Goal: Task Accomplishment & Management: Use online tool/utility

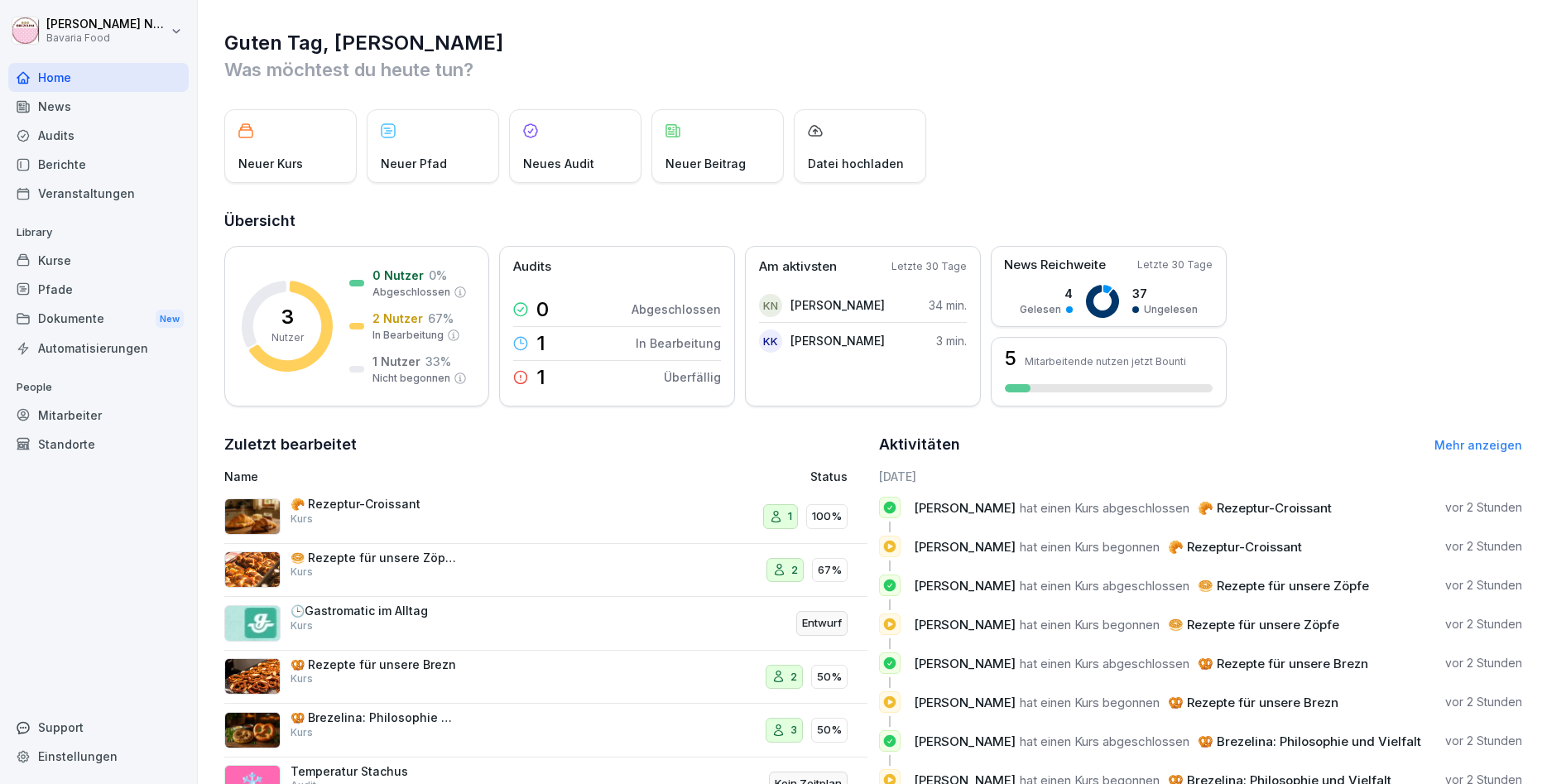
click at [62, 258] on div "Kurse" at bounding box center [98, 260] width 180 height 29
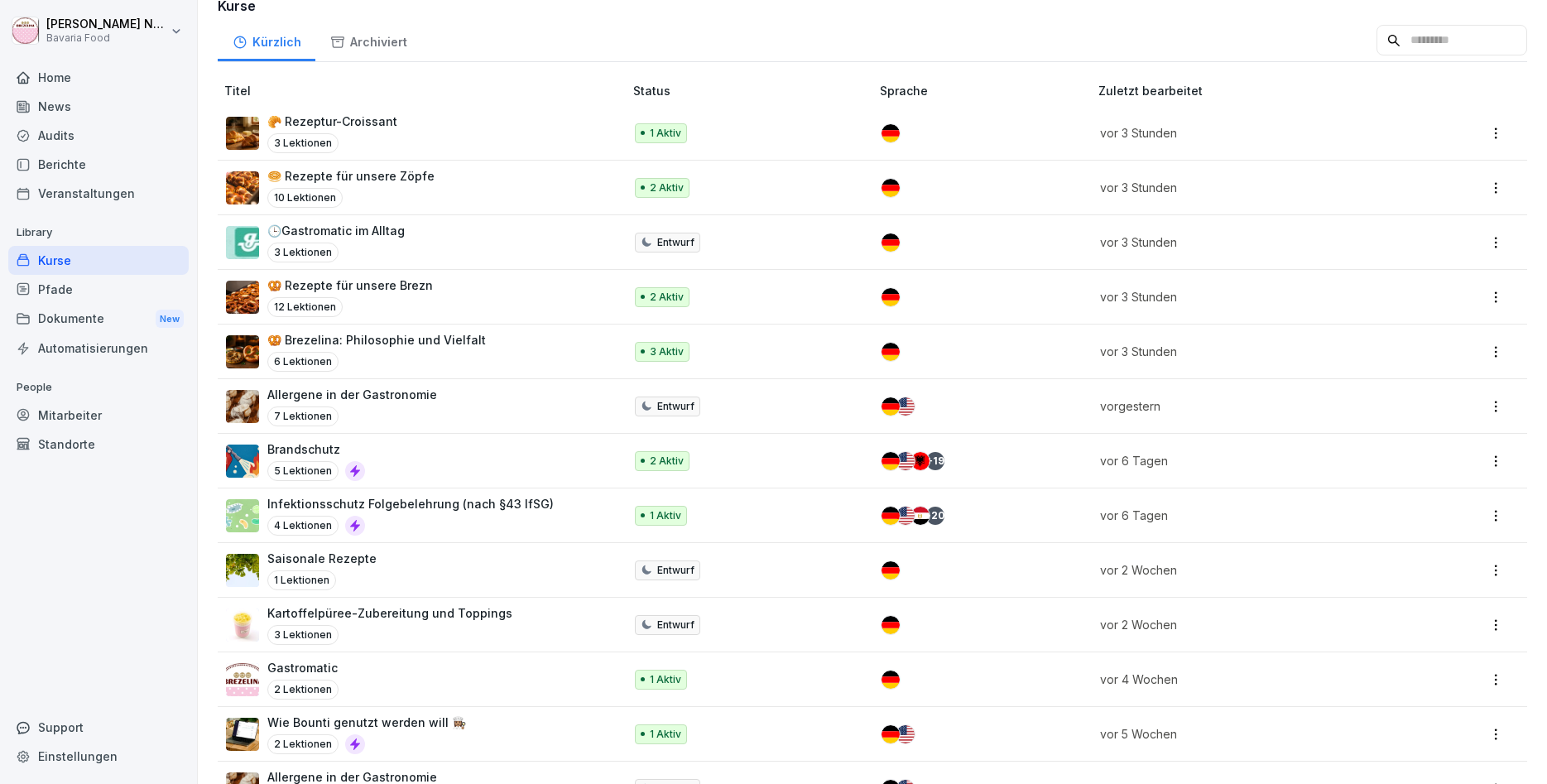
scroll to position [242, 0]
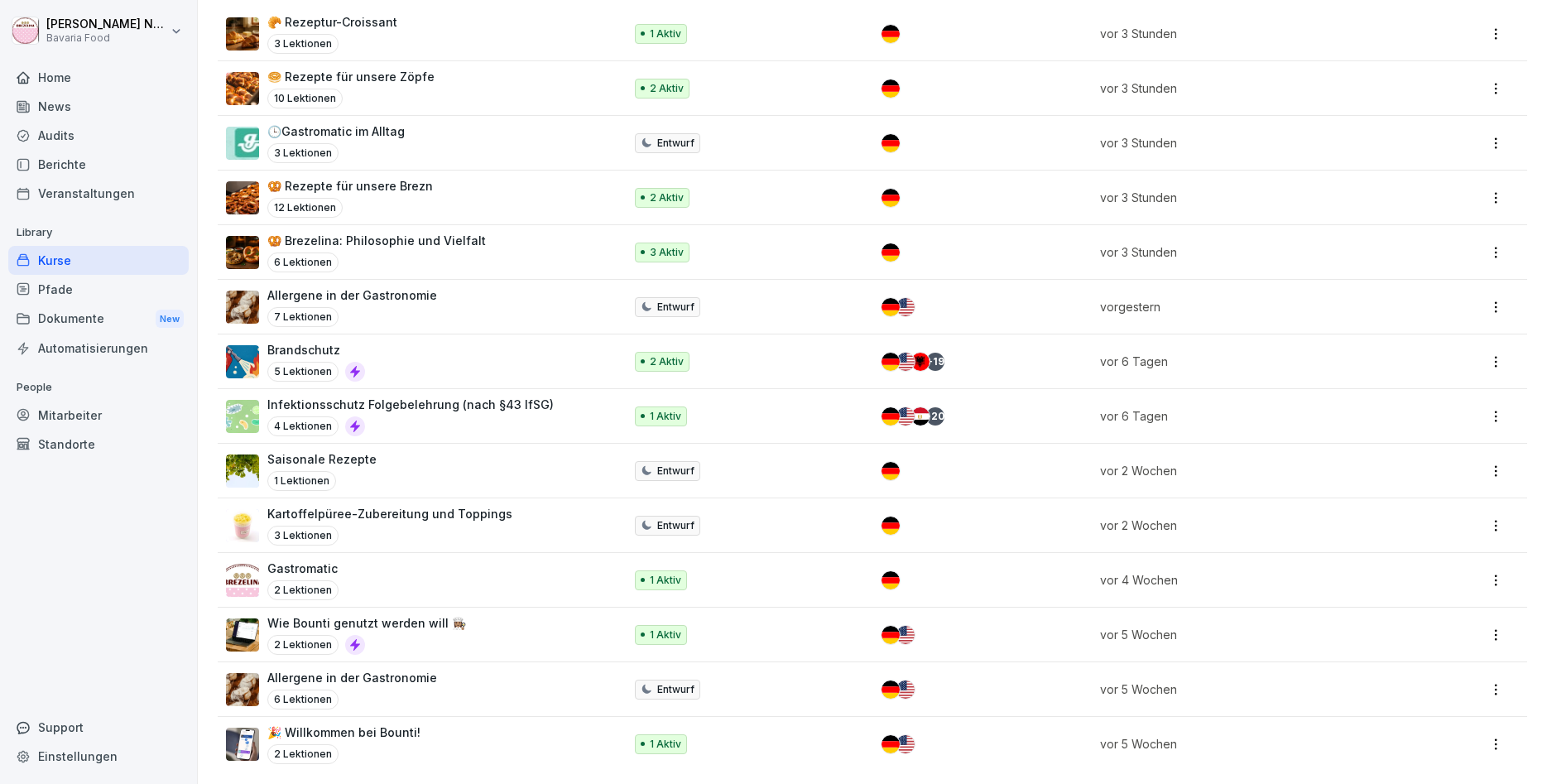
click at [428, 402] on p "Infektionsschutz Folgebelehrung (nach §43 IfSG)" at bounding box center [411, 405] width 286 height 17
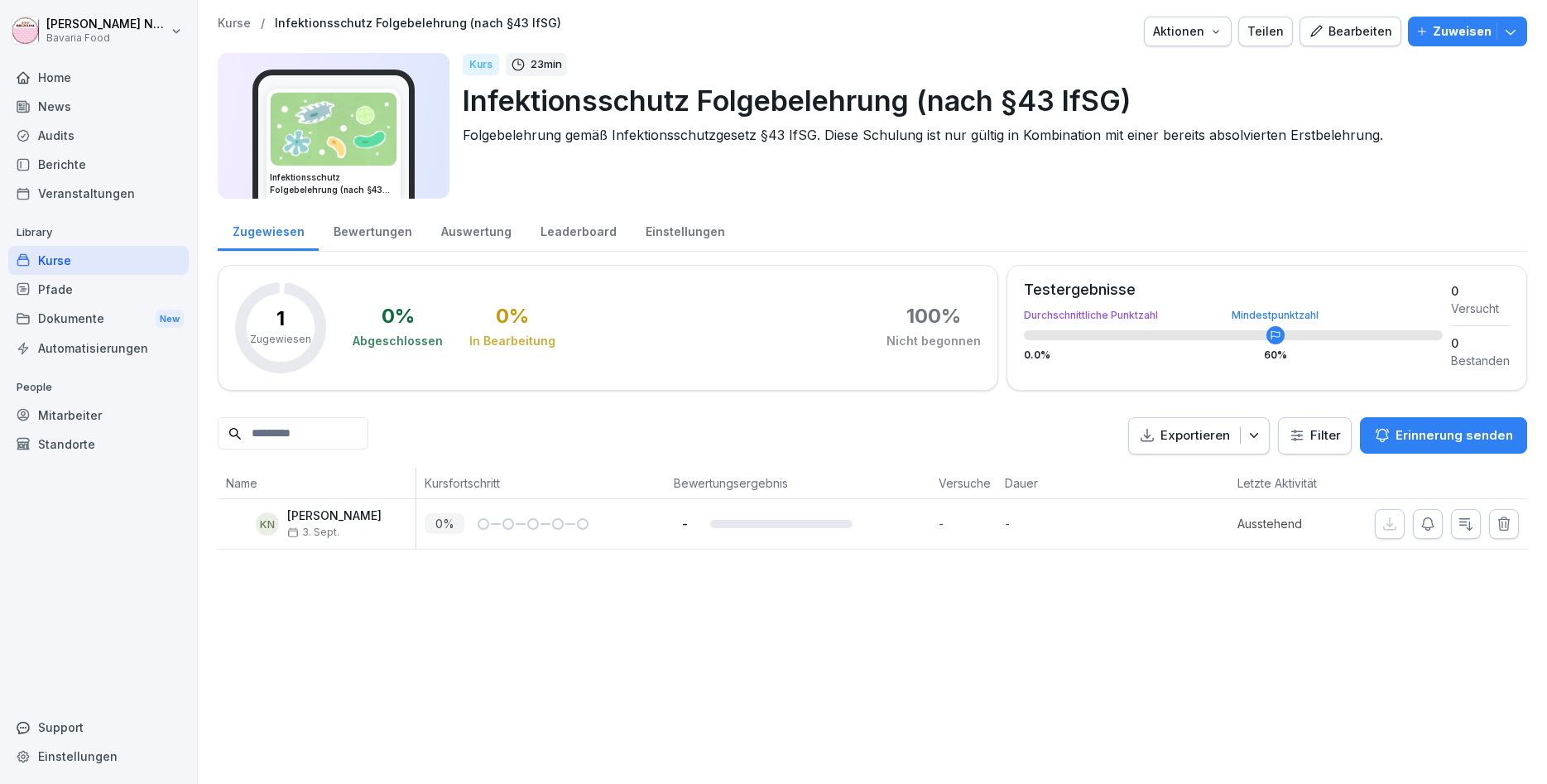
click at [1355, 44] on button "Bearbeiten" at bounding box center [1351, 31] width 102 height 30
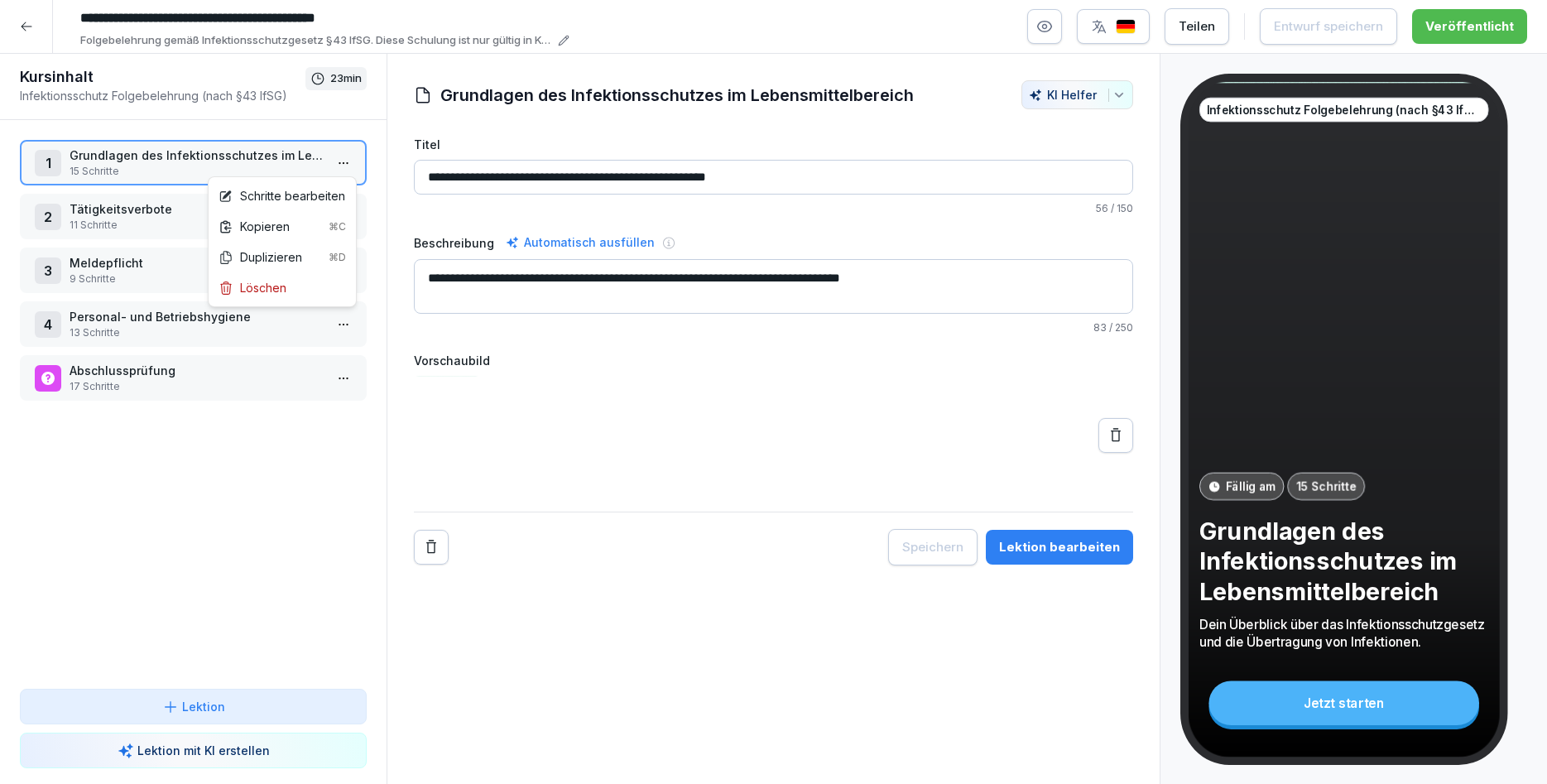
click at [346, 159] on html "**********" at bounding box center [773, 392] width 1547 height 784
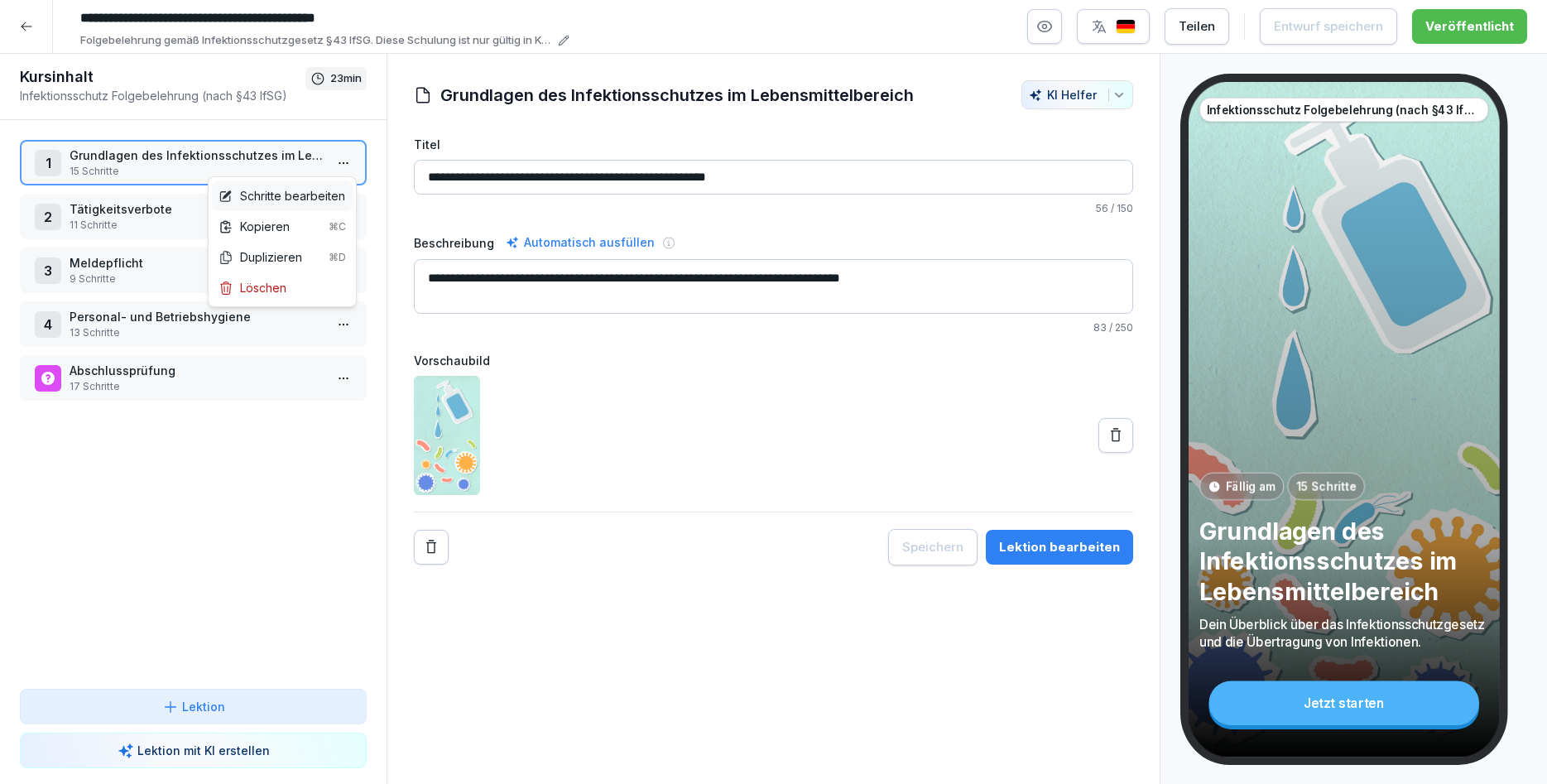
click at [314, 195] on div "Schritte bearbeiten" at bounding box center [281, 196] width 127 height 17
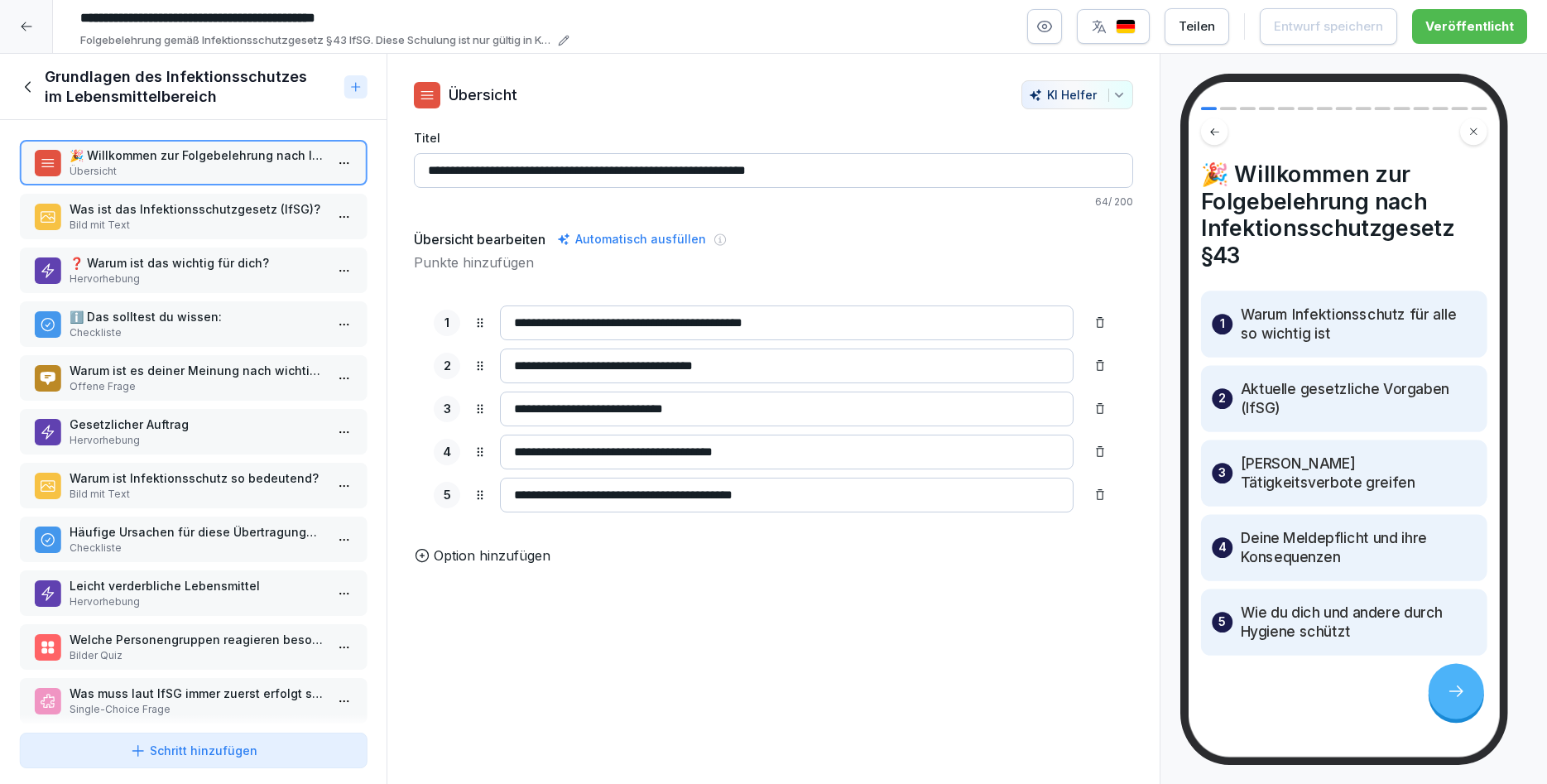
click at [1469, 687] on div at bounding box center [1456, 691] width 55 height 55
click at [336, 172] on html "**********" at bounding box center [773, 392] width 1547 height 784
click at [135, 208] on html "**********" at bounding box center [773, 392] width 1547 height 784
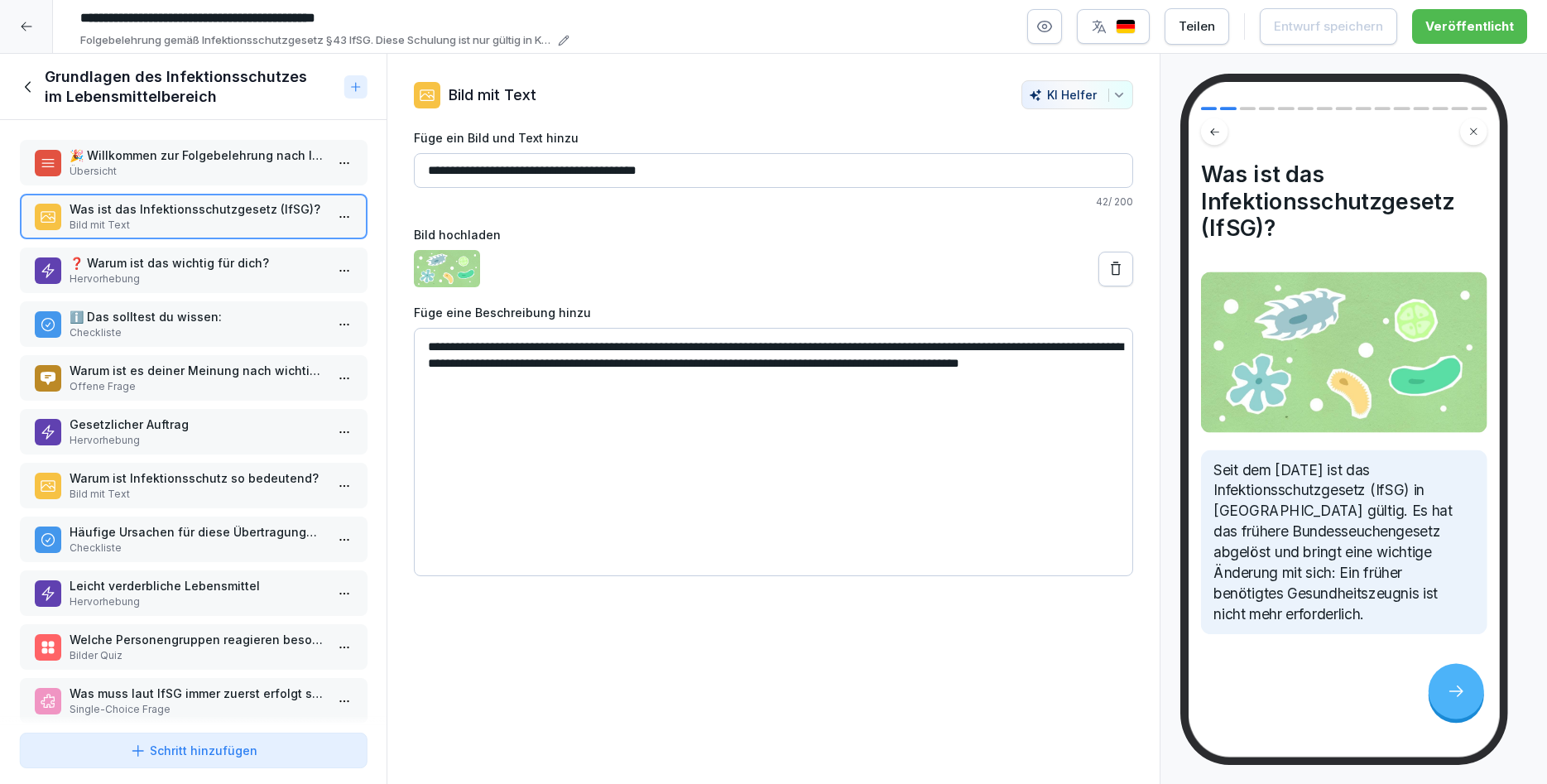
click at [149, 265] on p "❓ Warum ist das wichtig für dich?" at bounding box center [197, 263] width 255 height 17
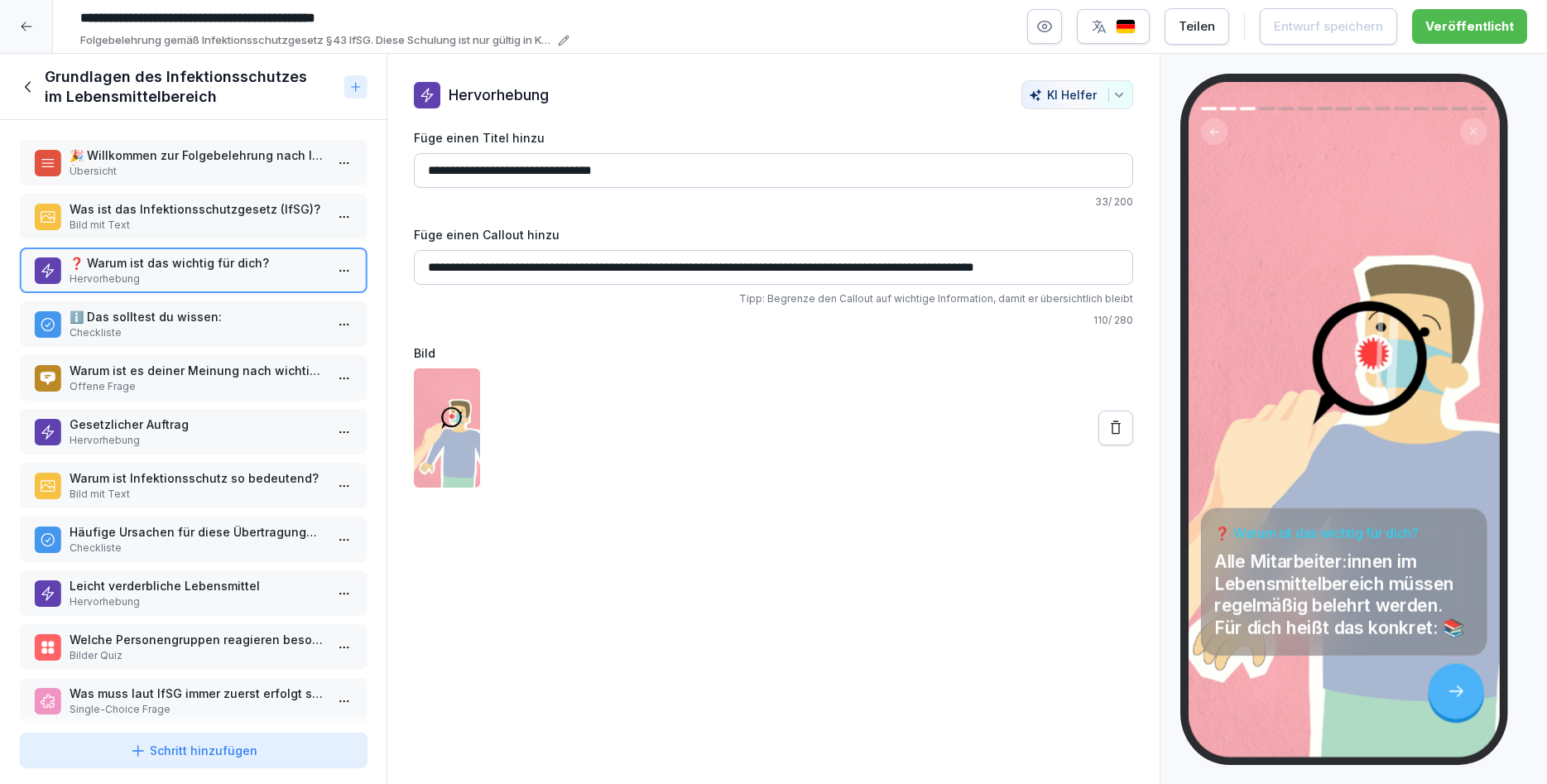
click at [276, 317] on p "ℹ️ Das solltest du wissen:" at bounding box center [197, 317] width 255 height 17
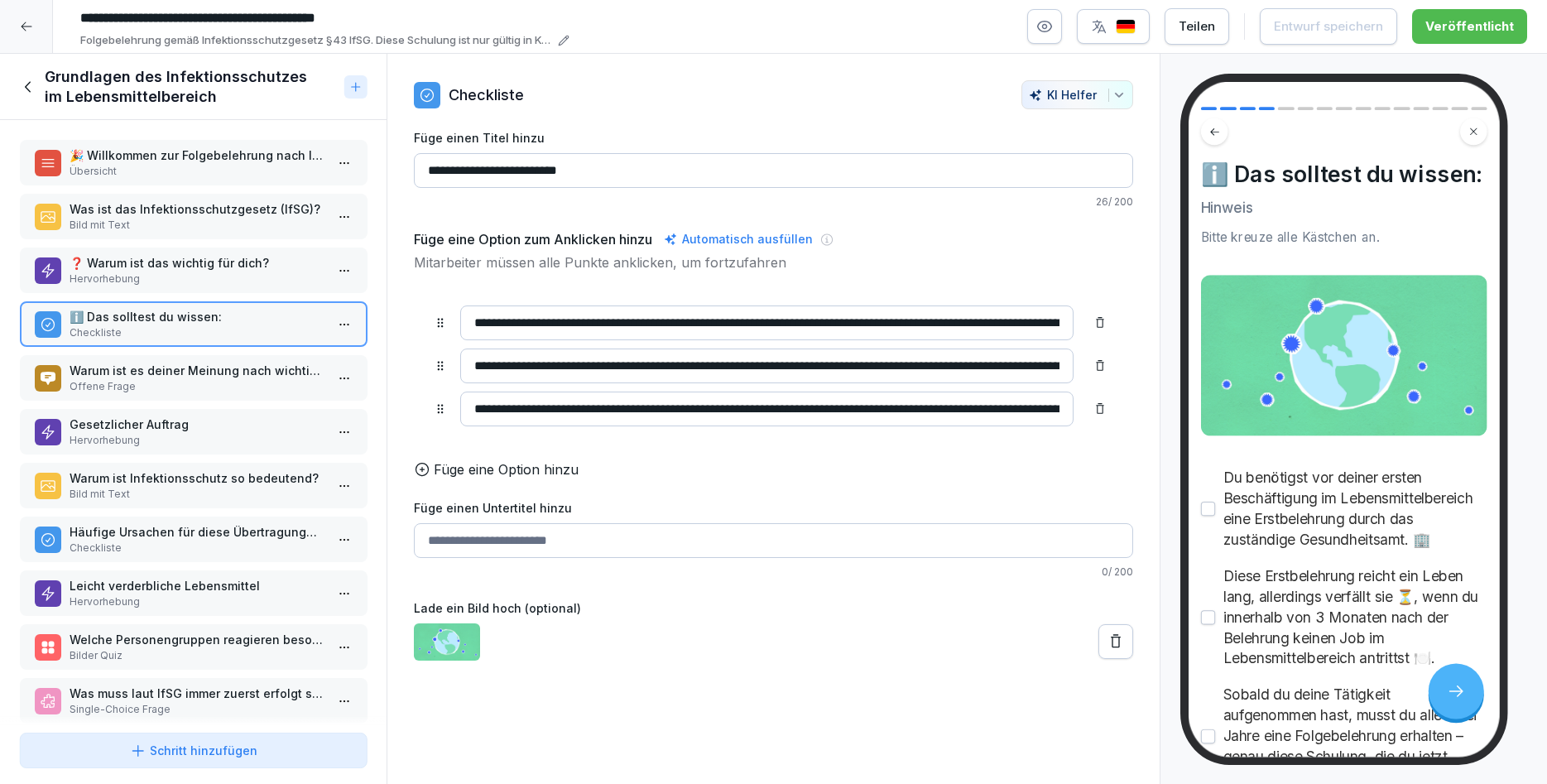
click at [246, 377] on p "Warum ist es deiner Meinung nach wichtig, beim Umgang mit Lebensmitteln die Hyg…" at bounding box center [197, 370] width 255 height 17
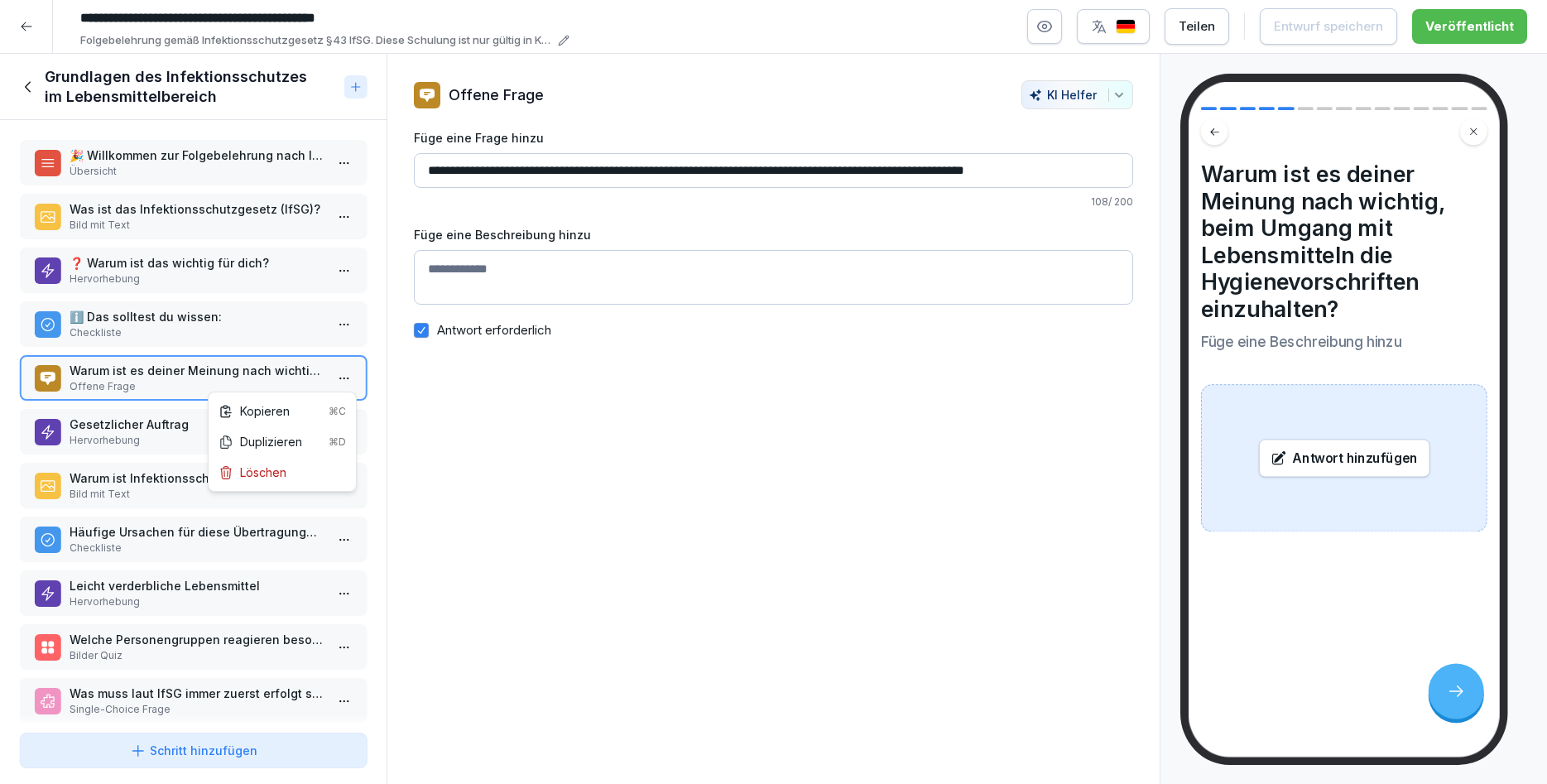
click at [338, 380] on html "**********" at bounding box center [773, 392] width 1547 height 784
click at [276, 476] on div "Löschen" at bounding box center [252, 472] width 68 height 17
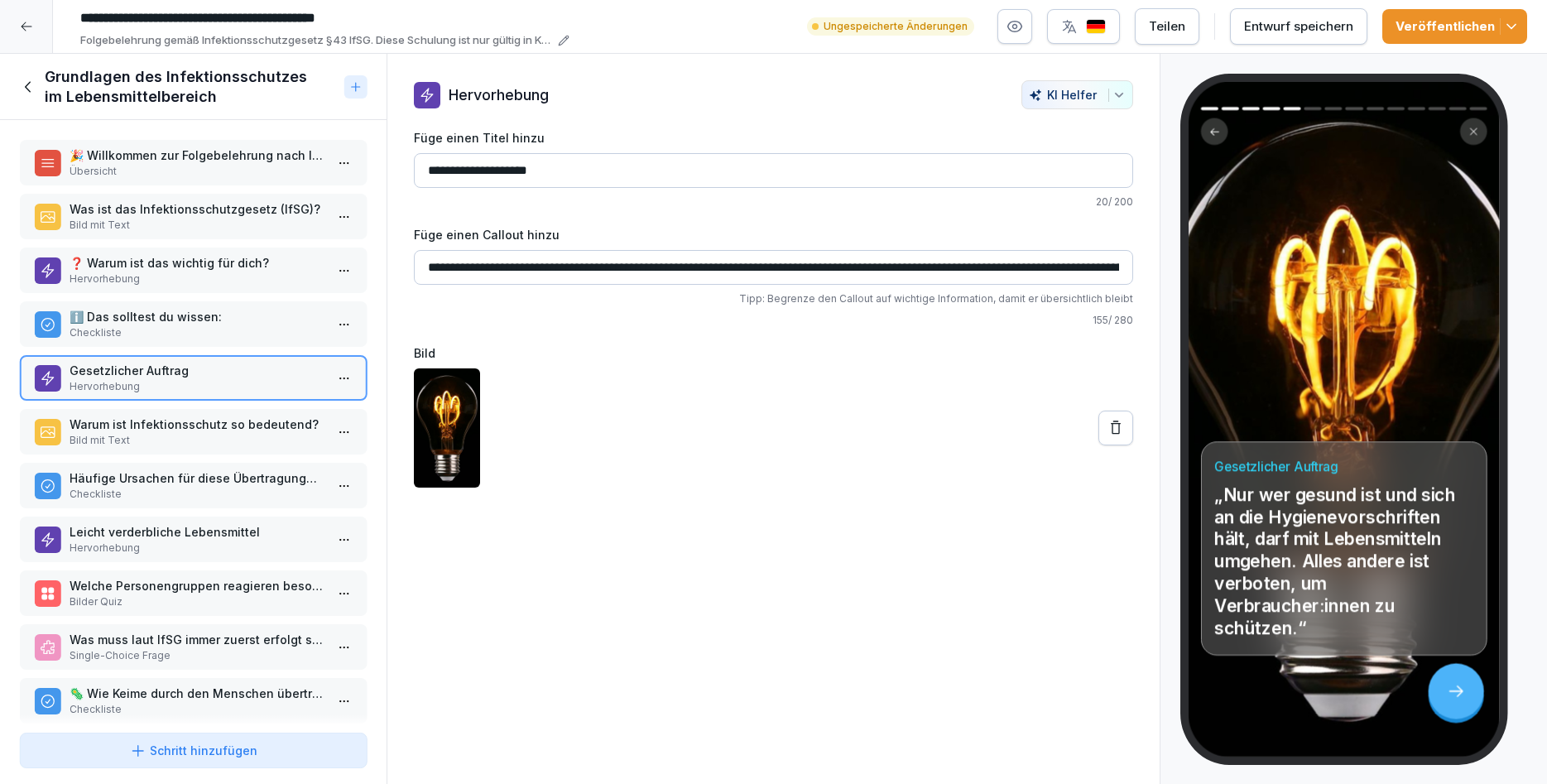
click at [1449, 30] on div "Veröffentlichen" at bounding box center [1455, 26] width 118 height 18
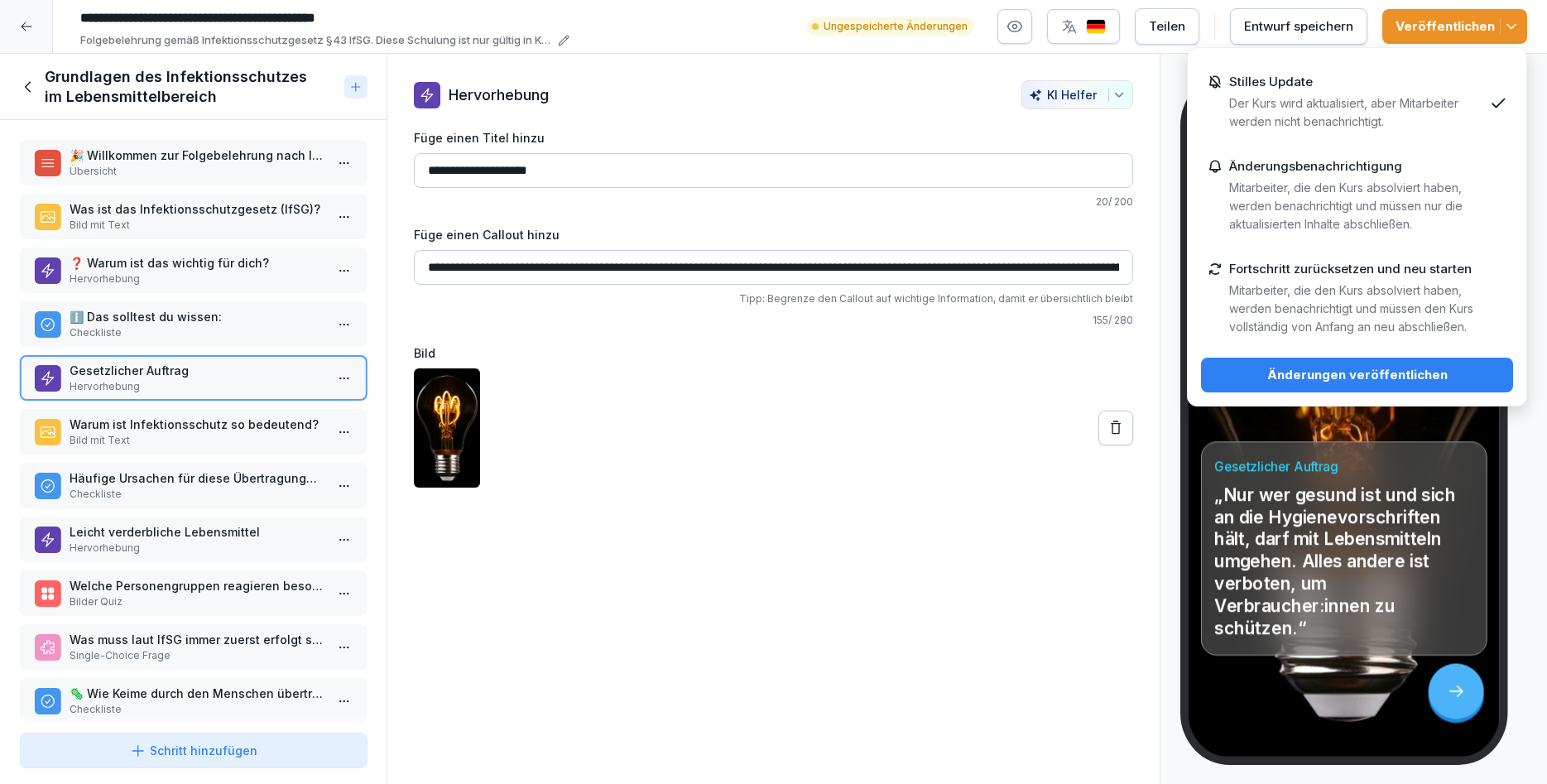
click at [1366, 380] on div "Änderungen veröffentlichen" at bounding box center [1357, 374] width 286 height 18
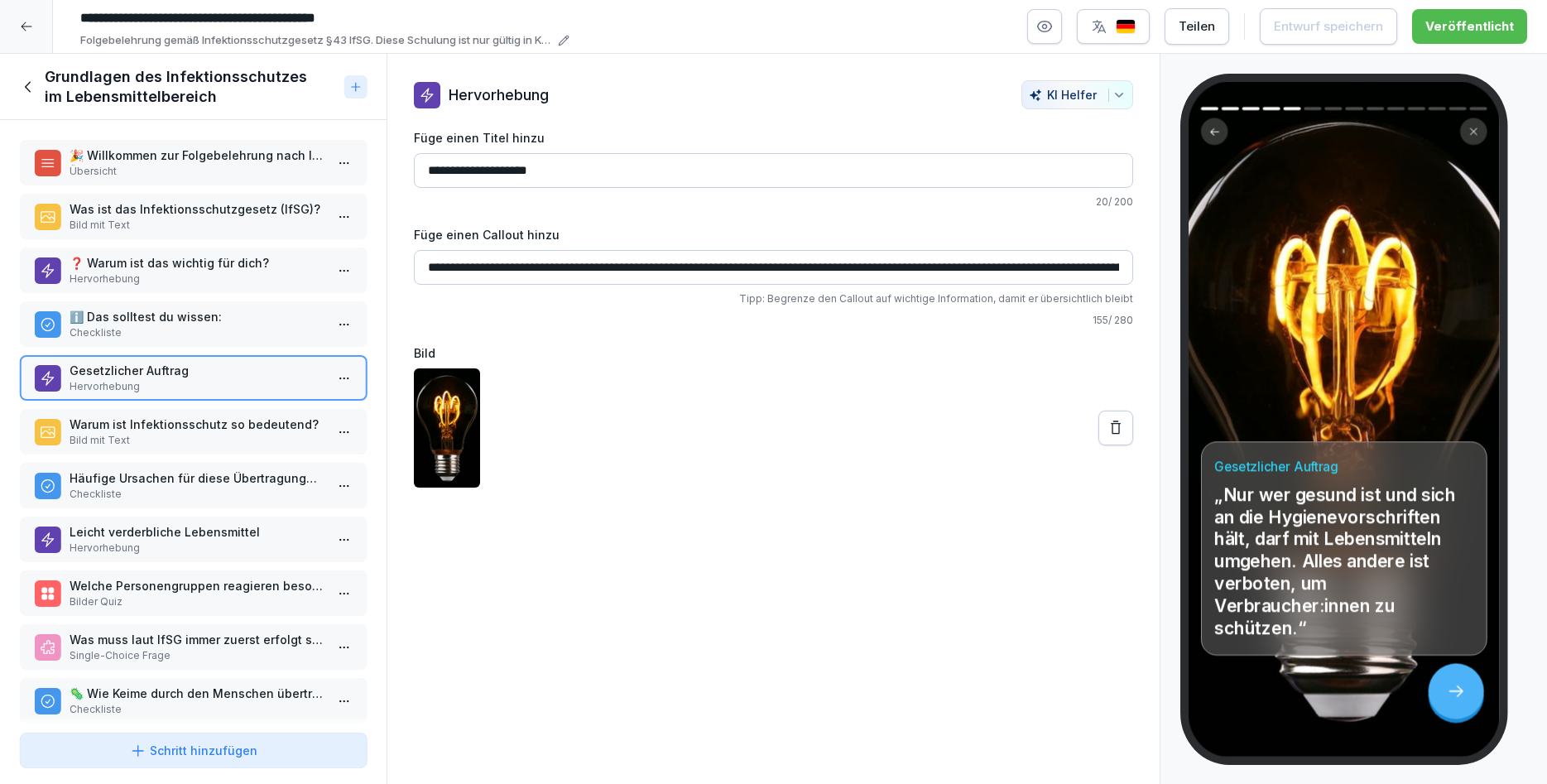
click at [30, 88] on icon at bounding box center [28, 86] width 18 height 18
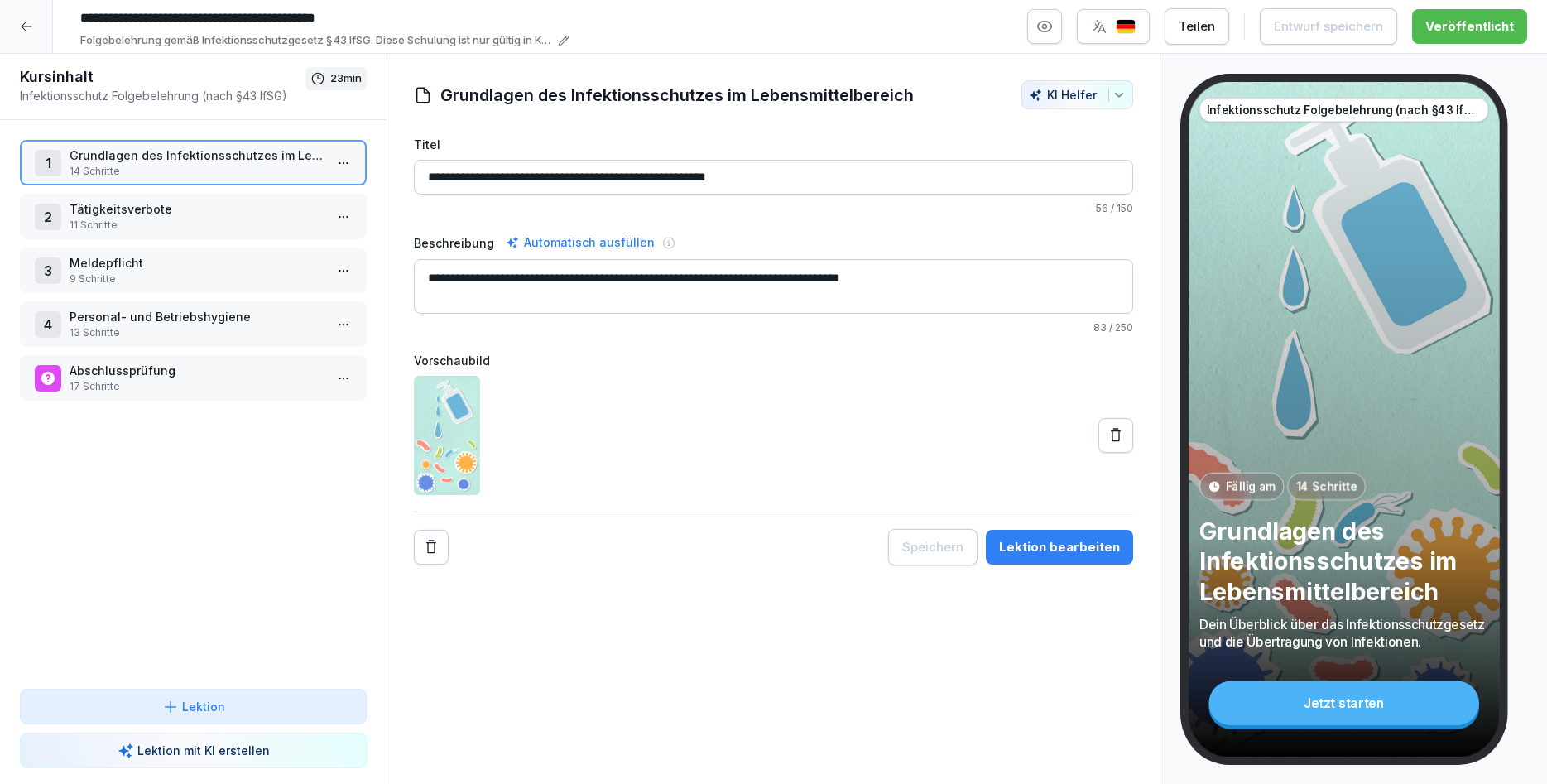
click at [119, 272] on p "9 Schritte" at bounding box center [197, 279] width 255 height 15
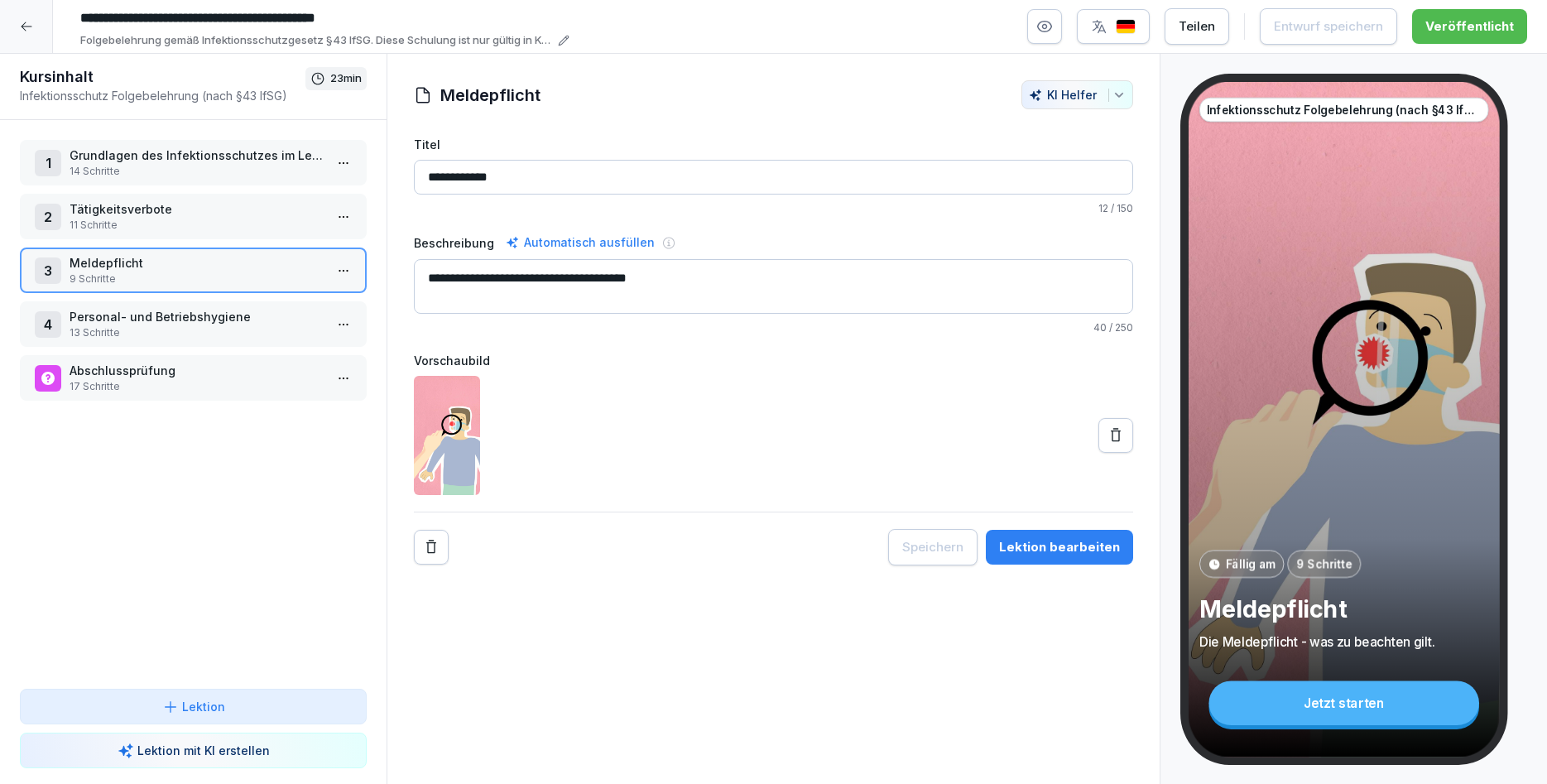
click at [1120, 540] on button "Lektion bearbeiten" at bounding box center [1060, 547] width 148 height 34
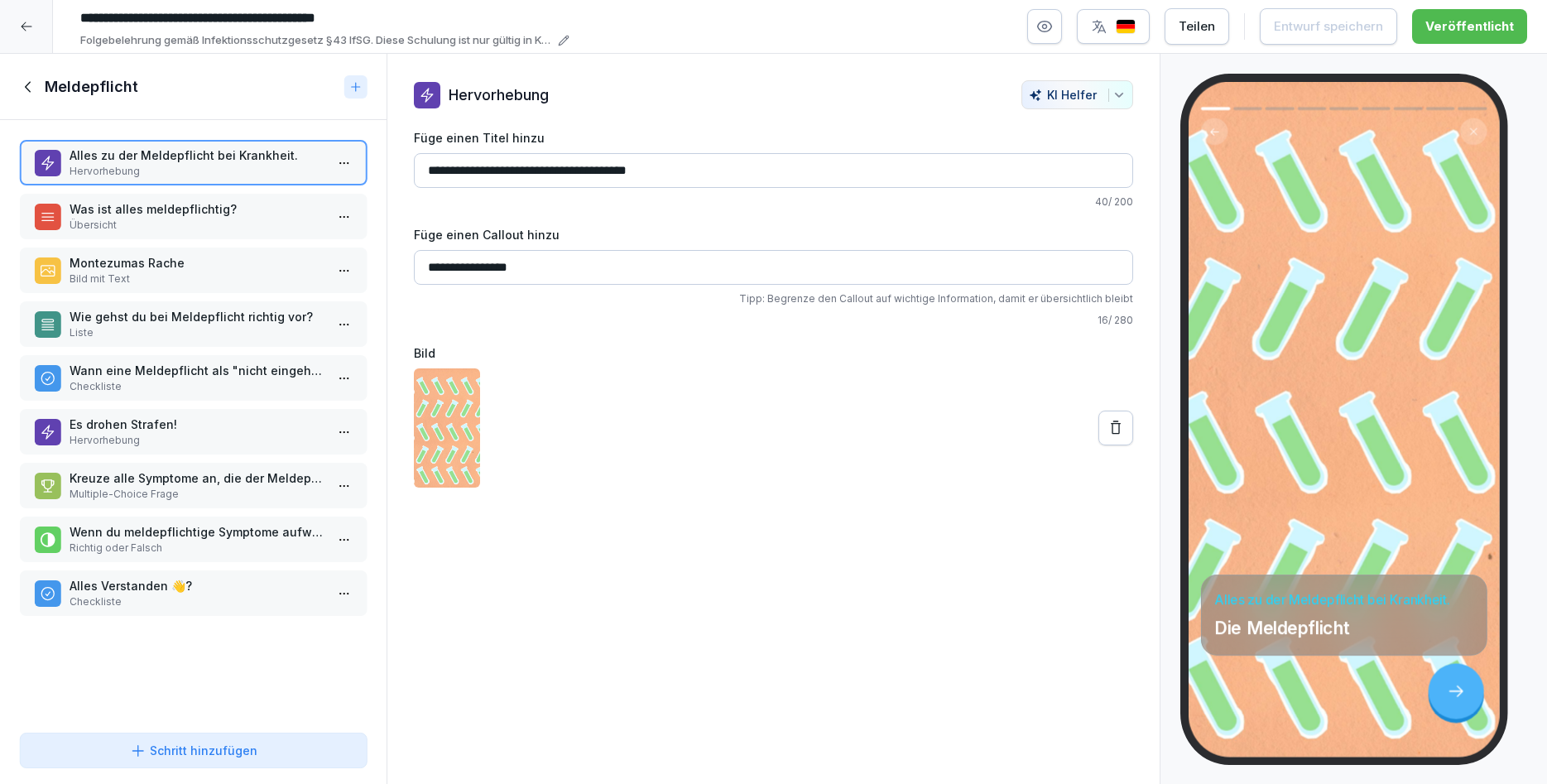
click at [27, 86] on icon at bounding box center [28, 86] width 6 height 10
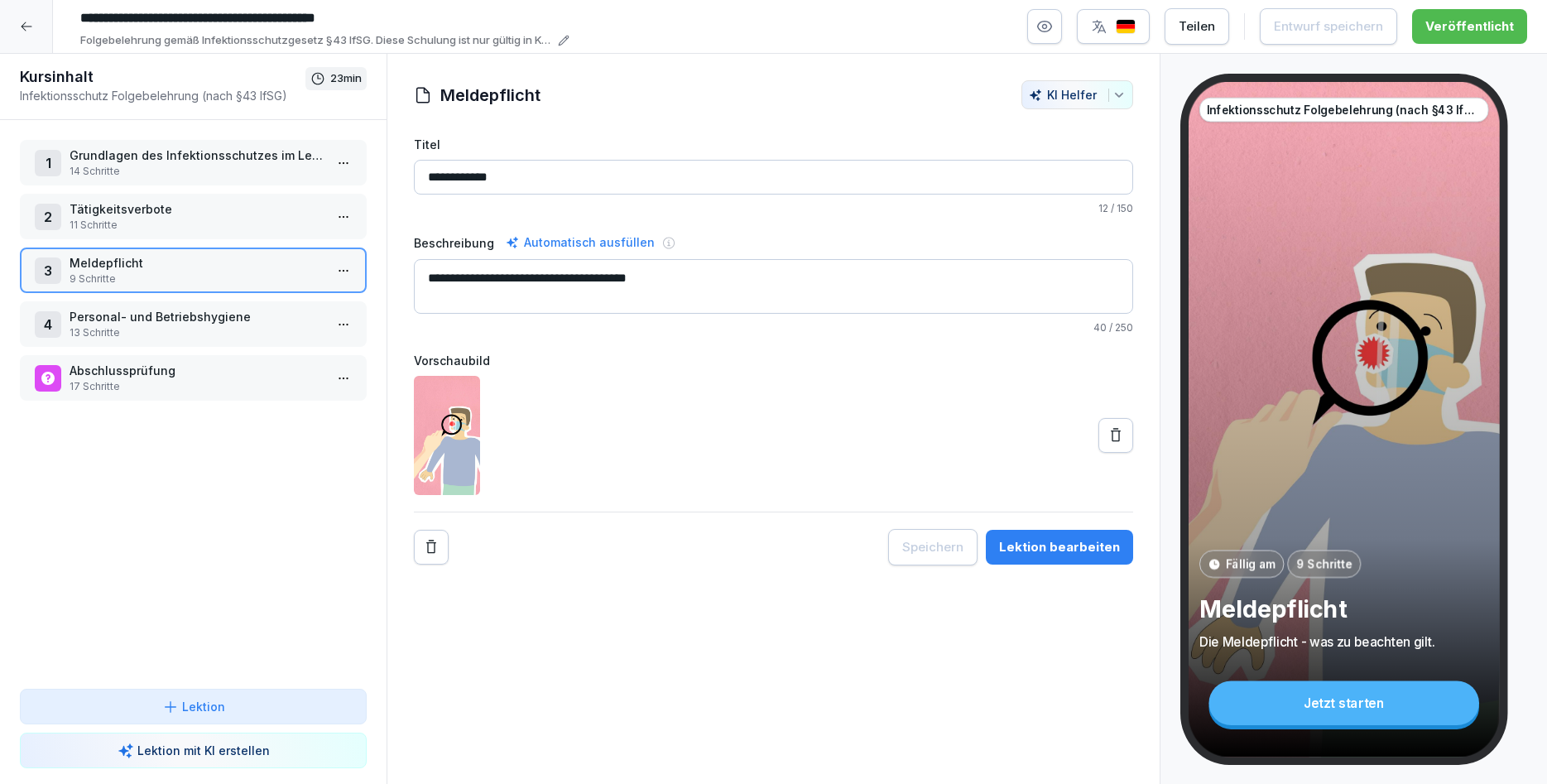
click at [128, 329] on p "13 Schritte" at bounding box center [197, 332] width 255 height 15
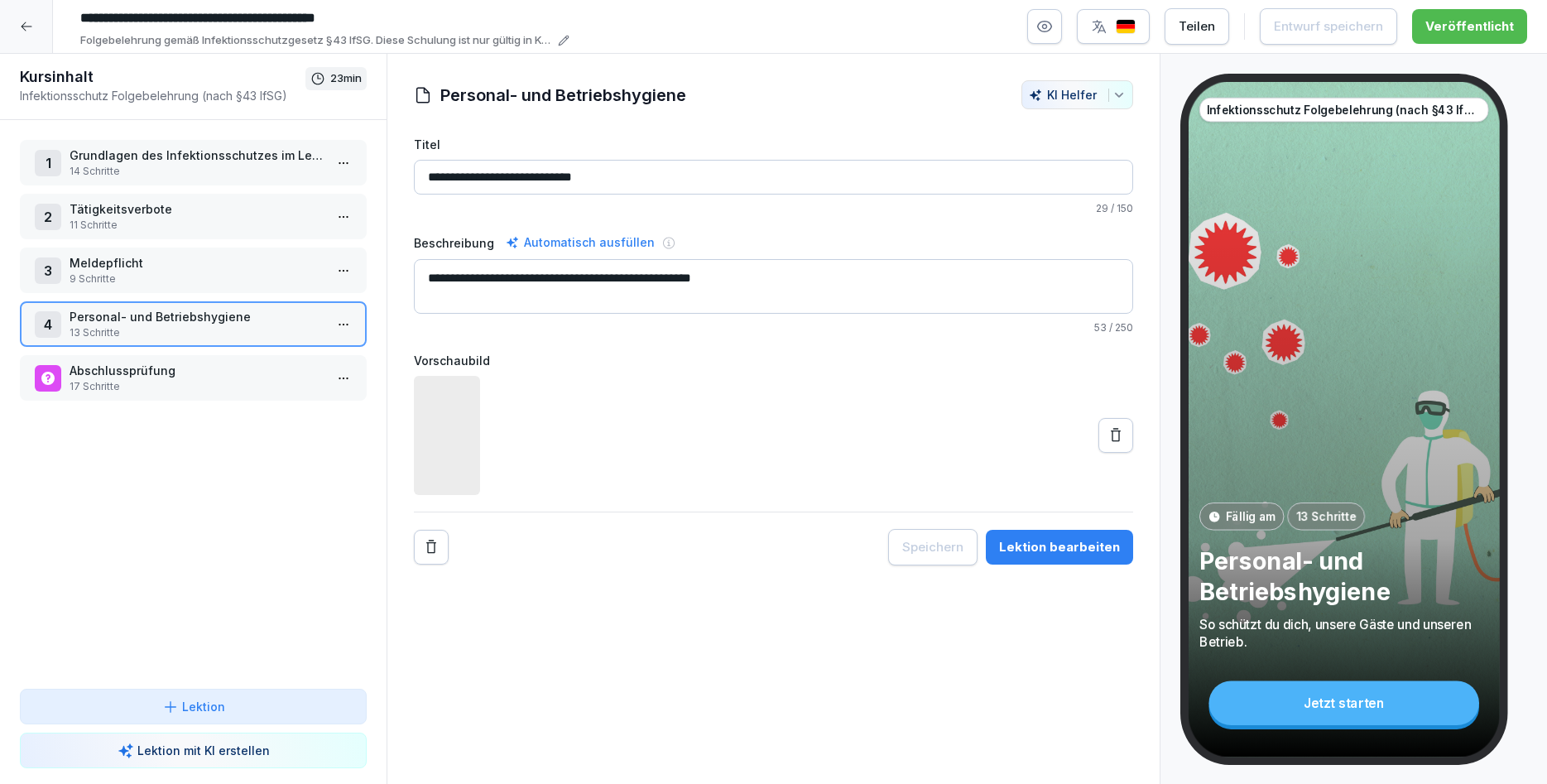
click at [1045, 538] on div "Lektion bearbeiten" at bounding box center [1060, 547] width 121 height 18
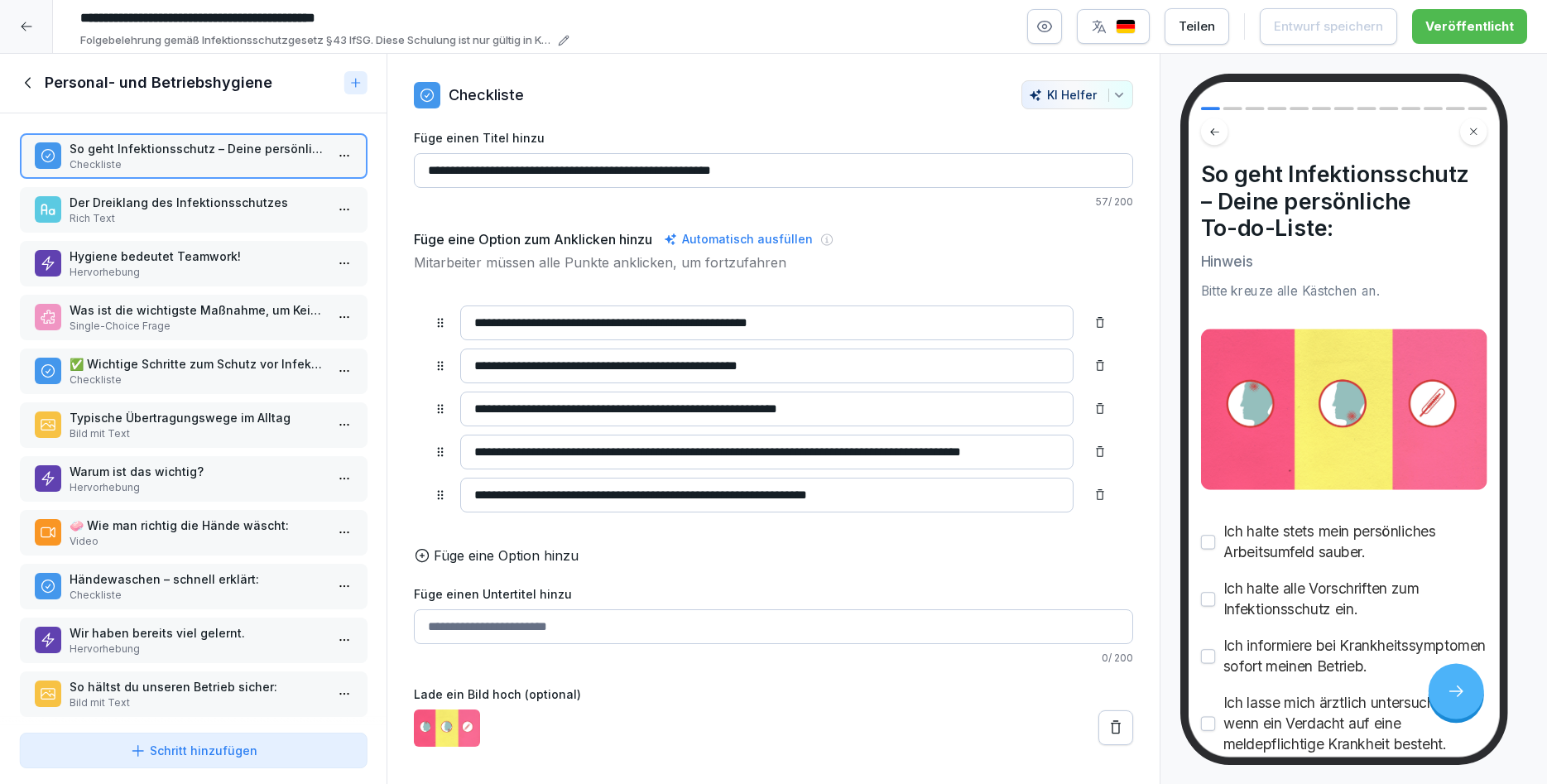
click at [144, 317] on p "Was ist die wichtigste Maßnahme, um Keimverschleppung im Betrieb zu vermeiden?" at bounding box center [197, 310] width 255 height 17
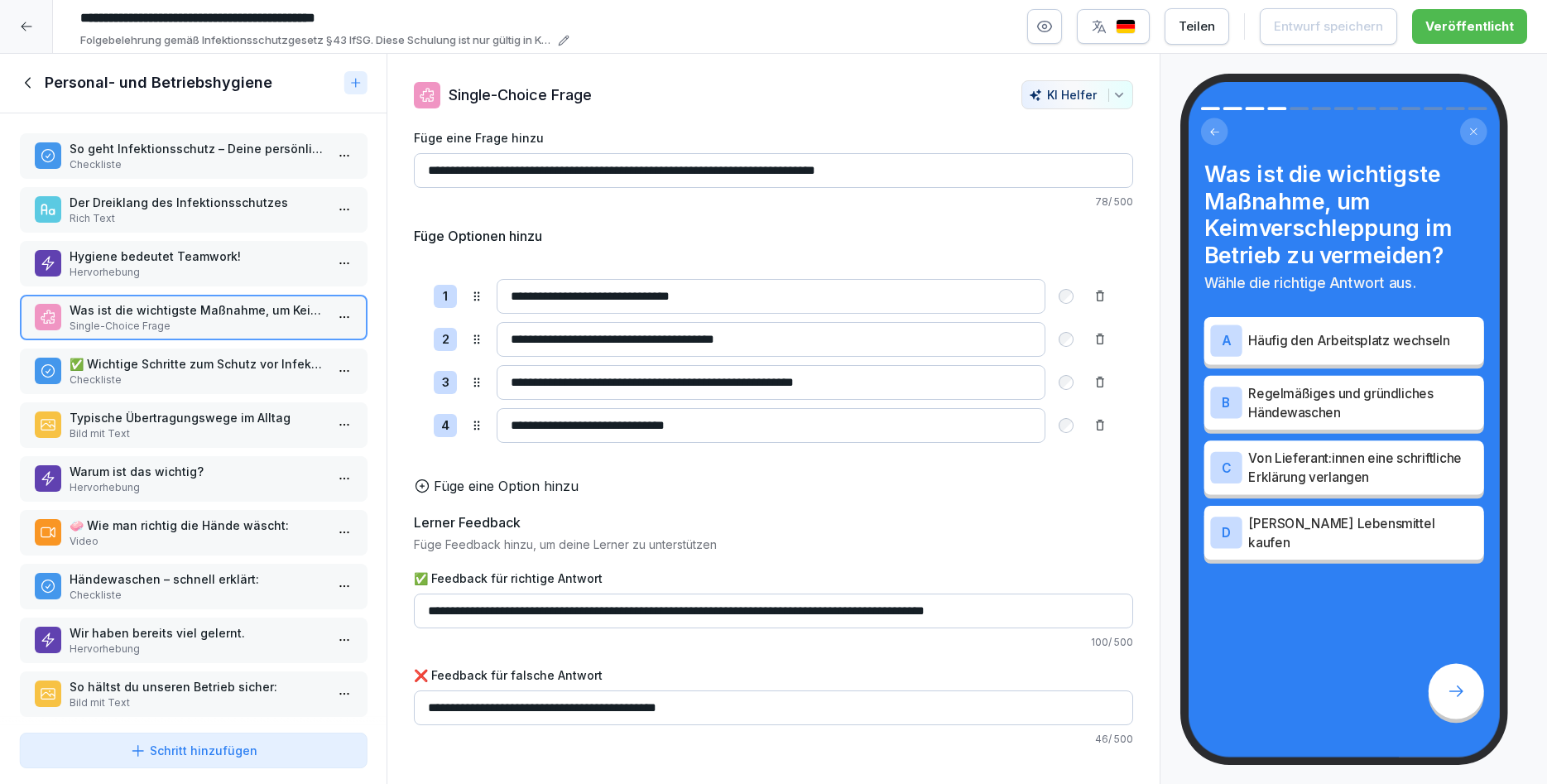
click at [180, 376] on p "Checkliste" at bounding box center [197, 379] width 255 height 15
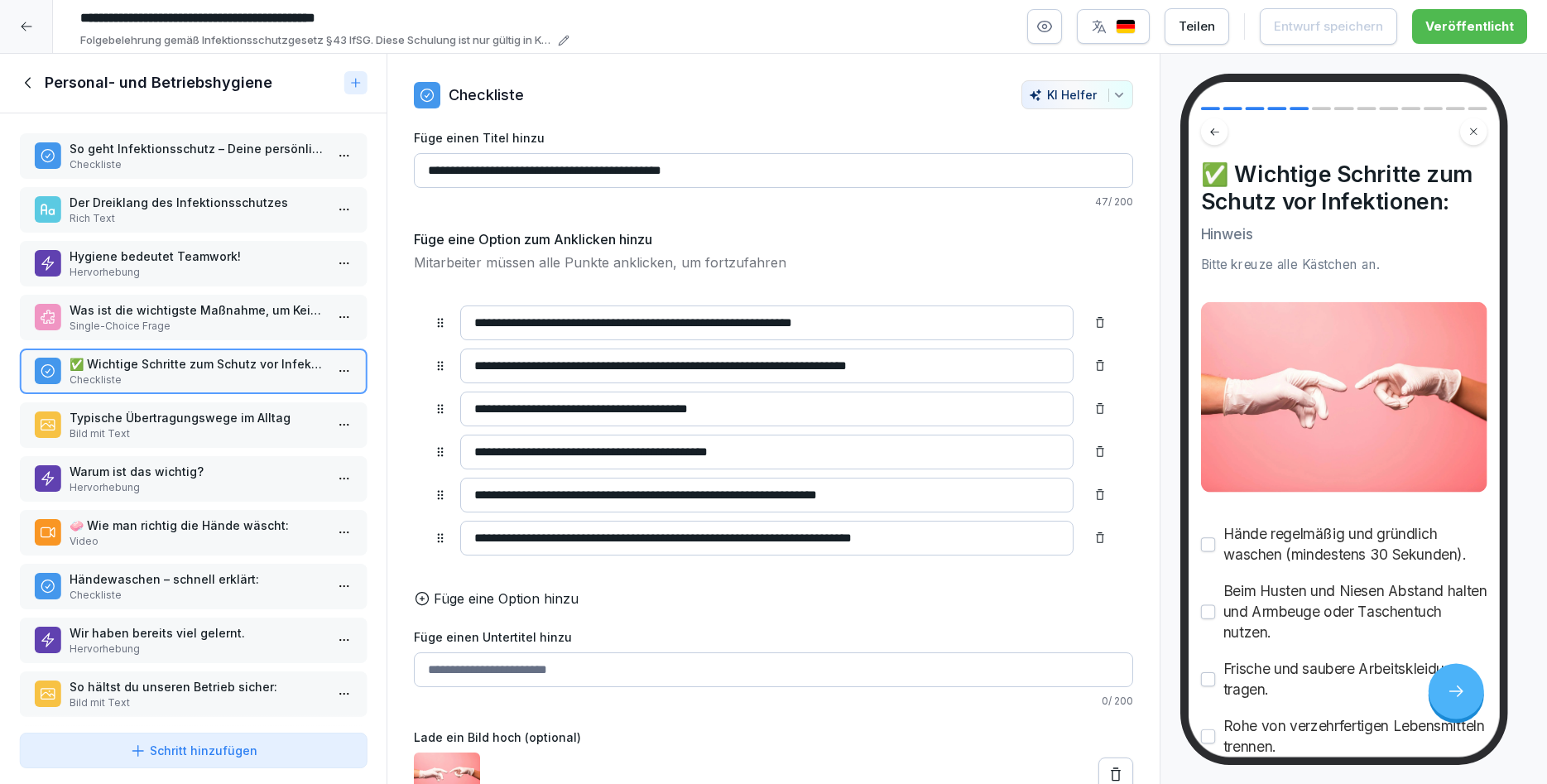
click at [181, 424] on p "Typische Übertragungswege im Alltag" at bounding box center [197, 417] width 255 height 17
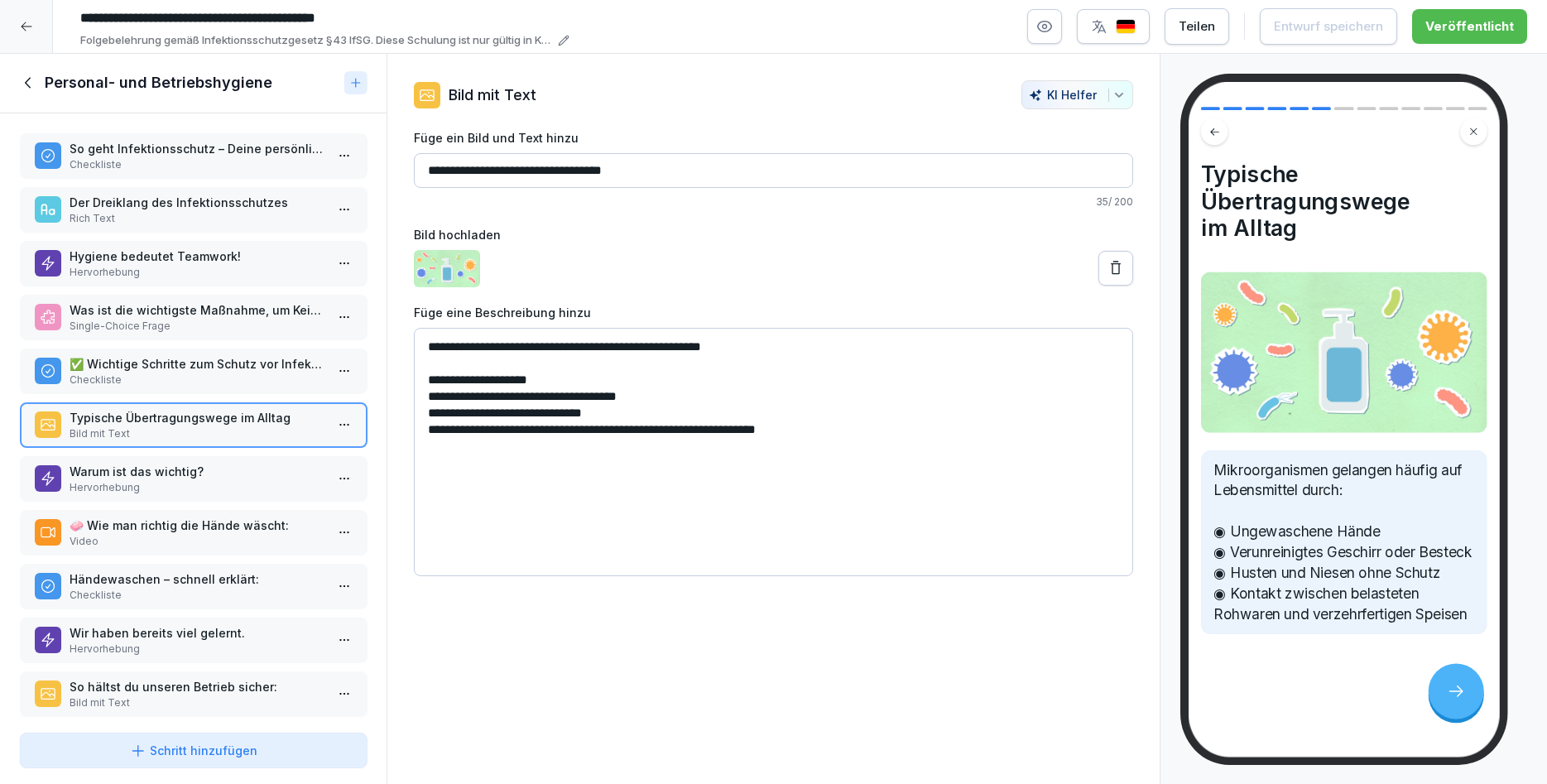
click at [189, 458] on div "Warum ist das wichtig? Hervorhebung" at bounding box center [193, 479] width 347 height 46
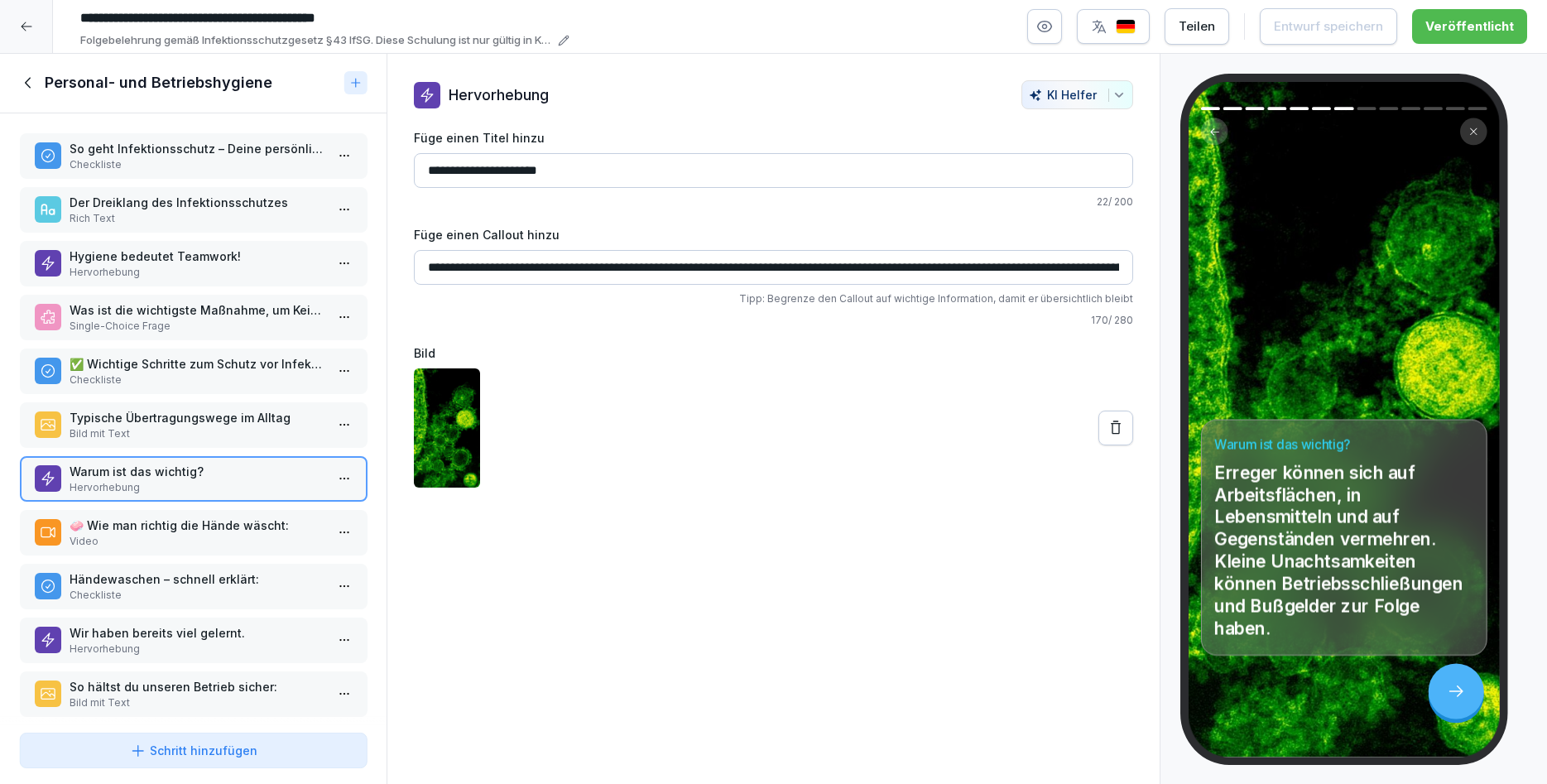
click at [187, 524] on p "🧼 Wie man richtig die Hände wäscht:" at bounding box center [197, 525] width 255 height 17
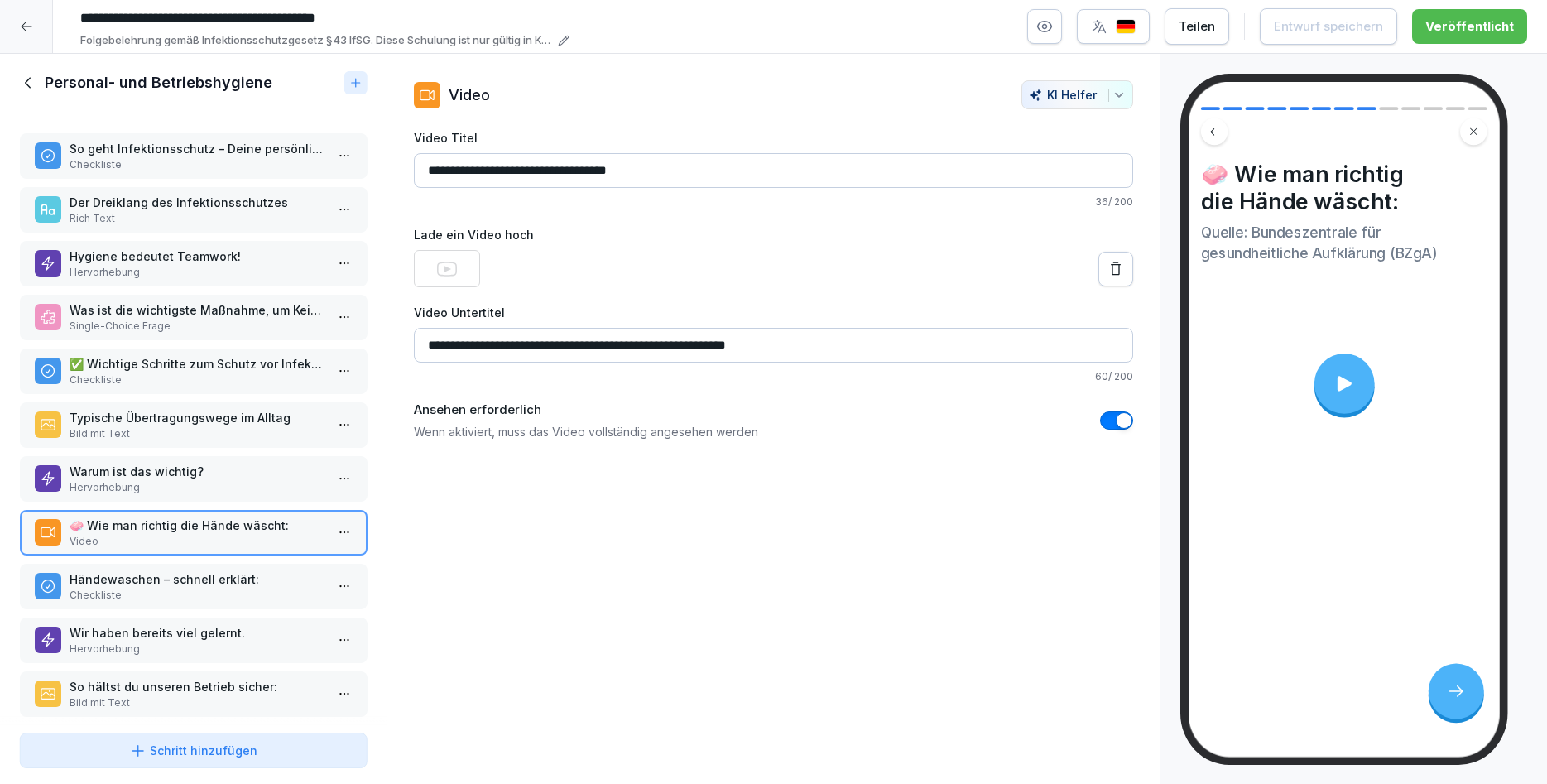
click at [188, 589] on p "Checkliste" at bounding box center [197, 594] width 255 height 15
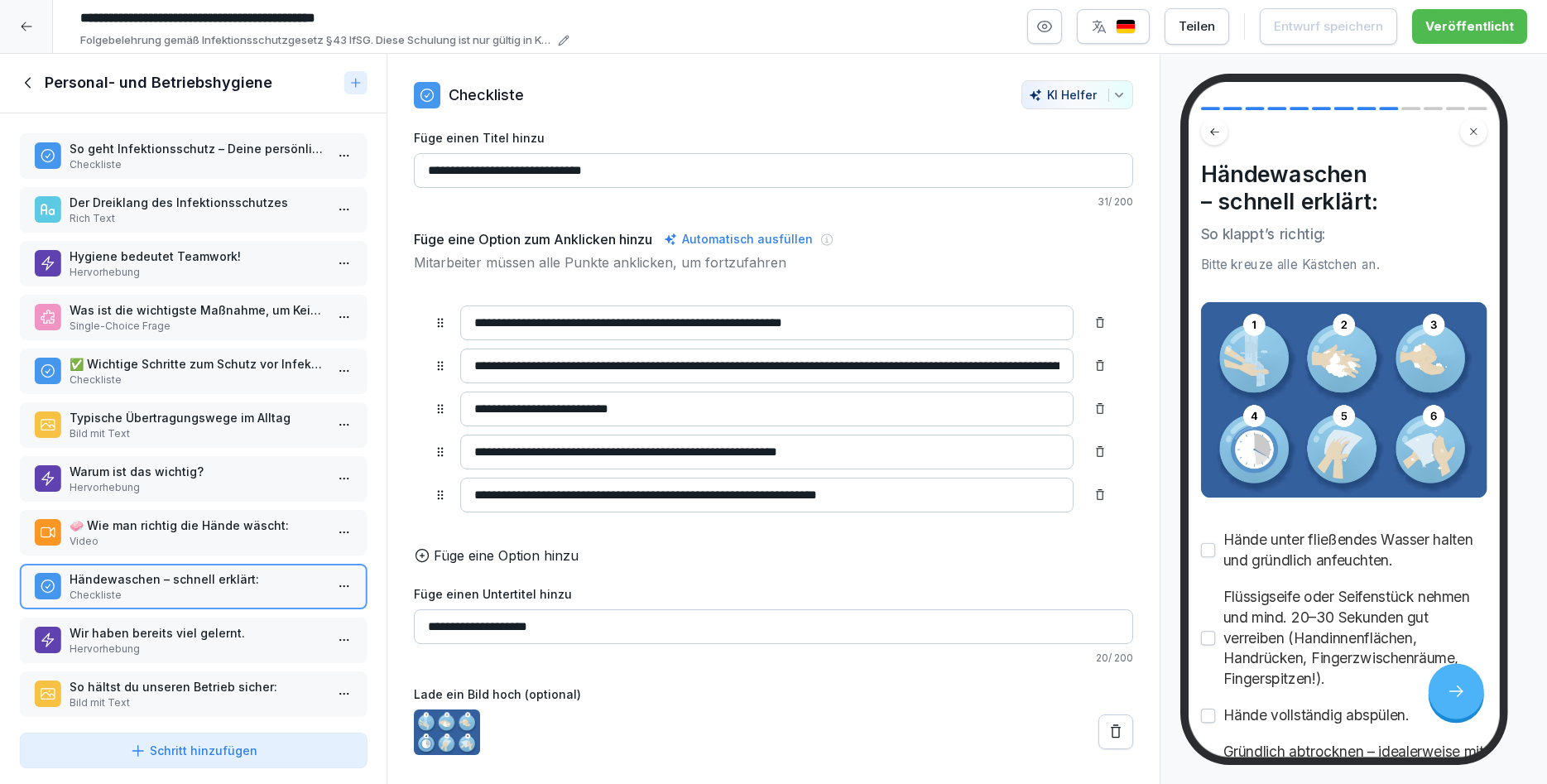
click at [179, 695] on p "Bild mit Text" at bounding box center [197, 702] width 255 height 15
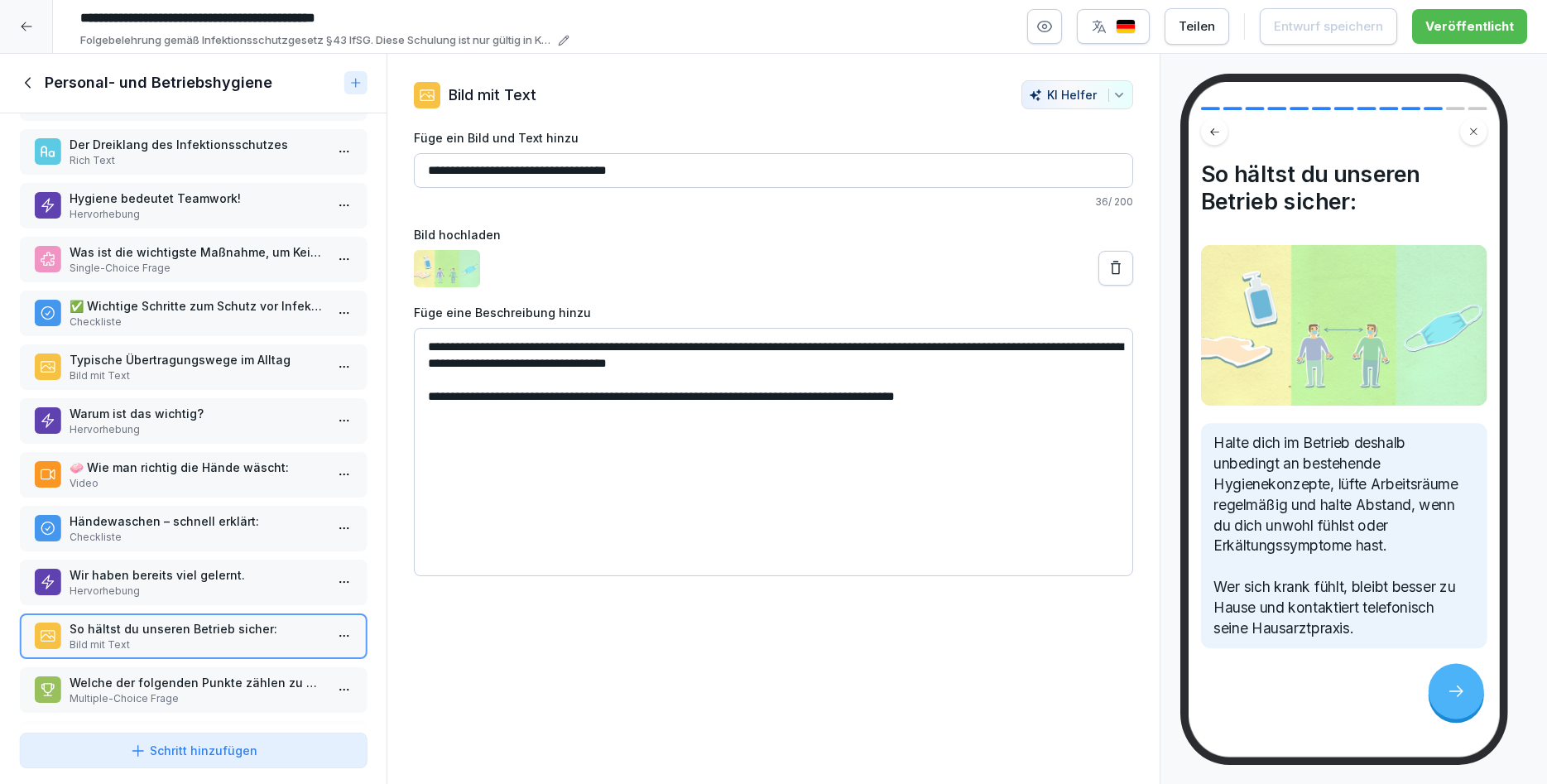
scroll to position [118, 0]
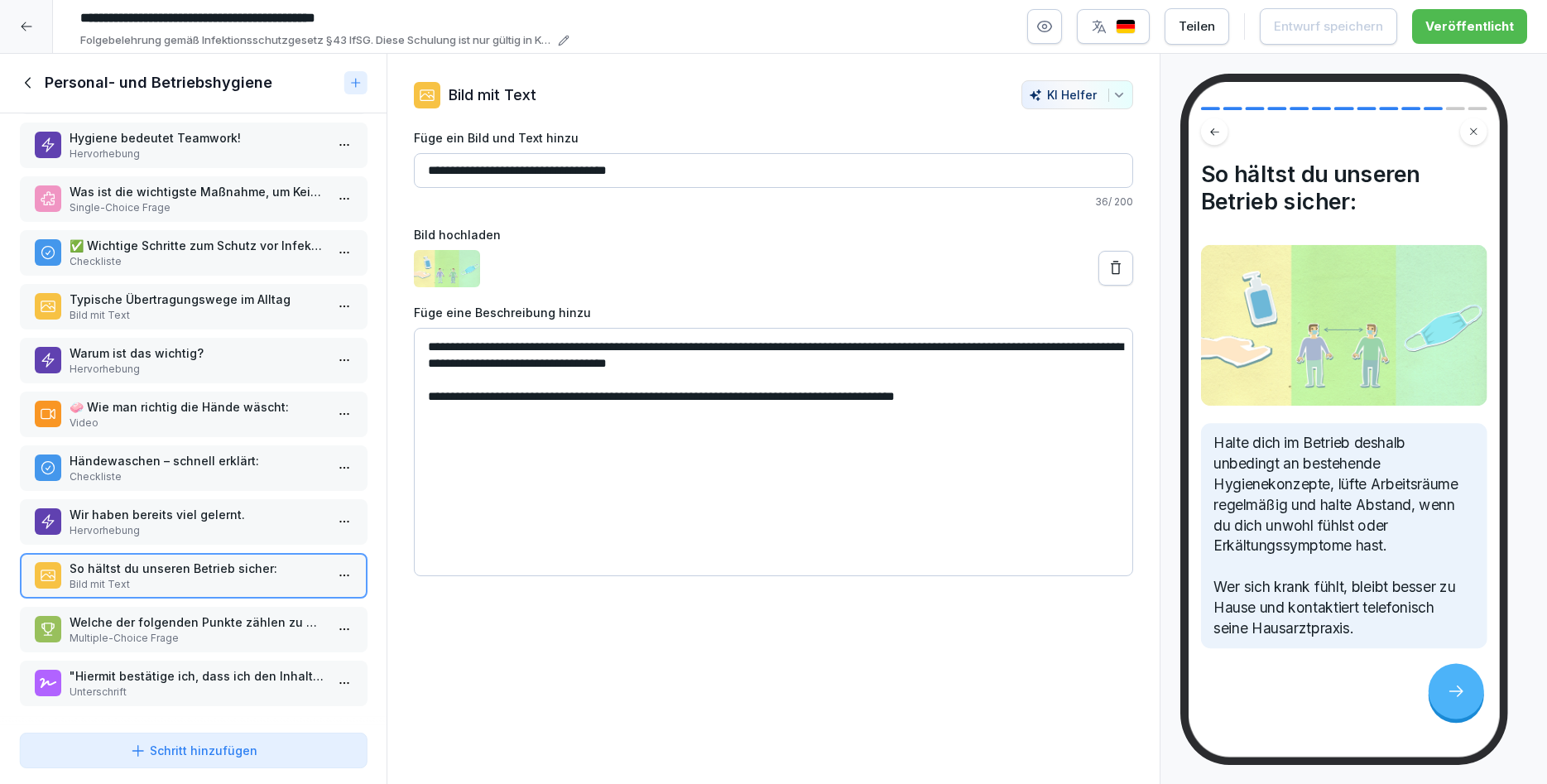
click at [187, 639] on p "Multiple-Choice Frage" at bounding box center [197, 637] width 255 height 15
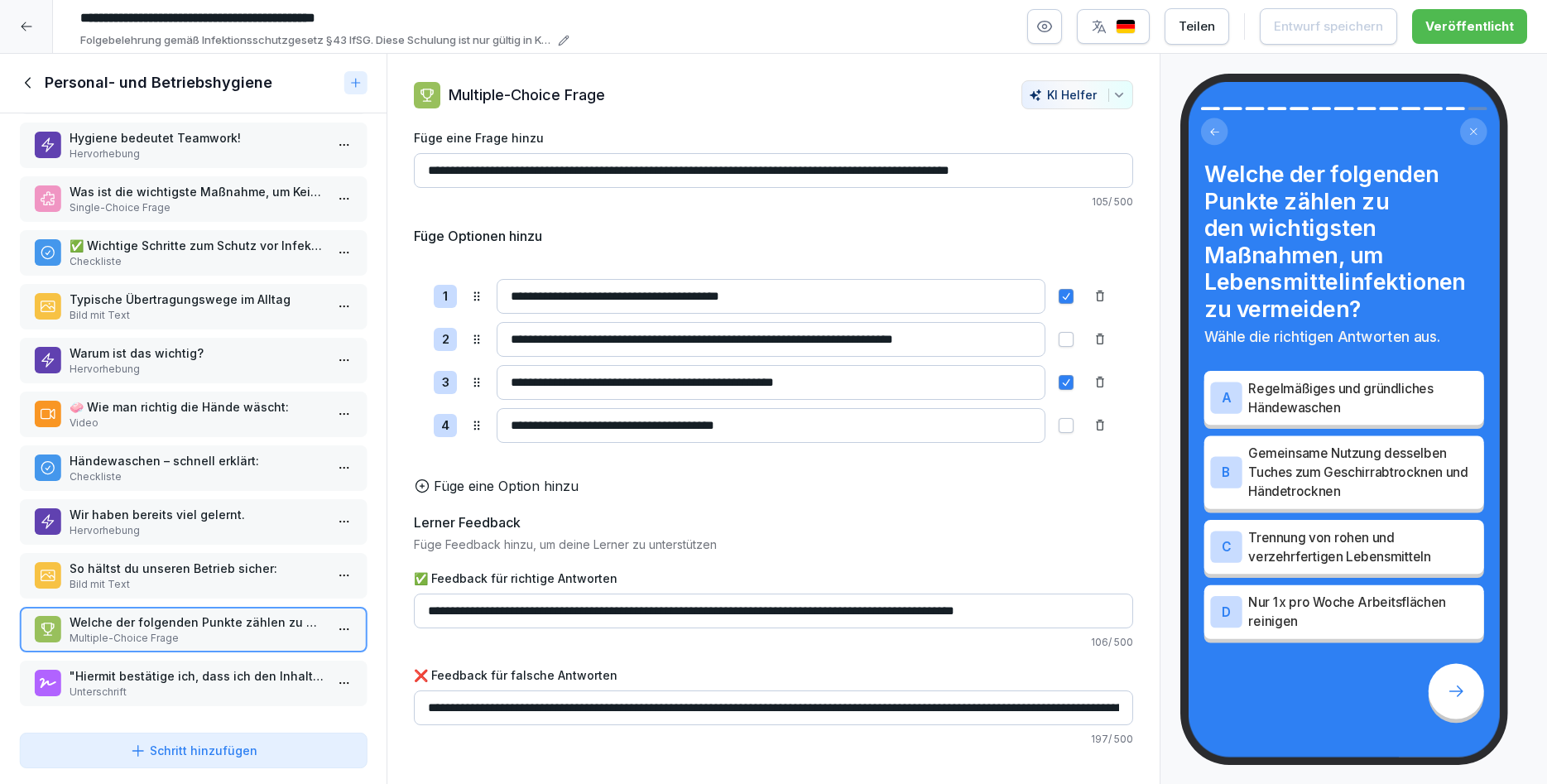
click at [25, 80] on icon at bounding box center [28, 82] width 18 height 18
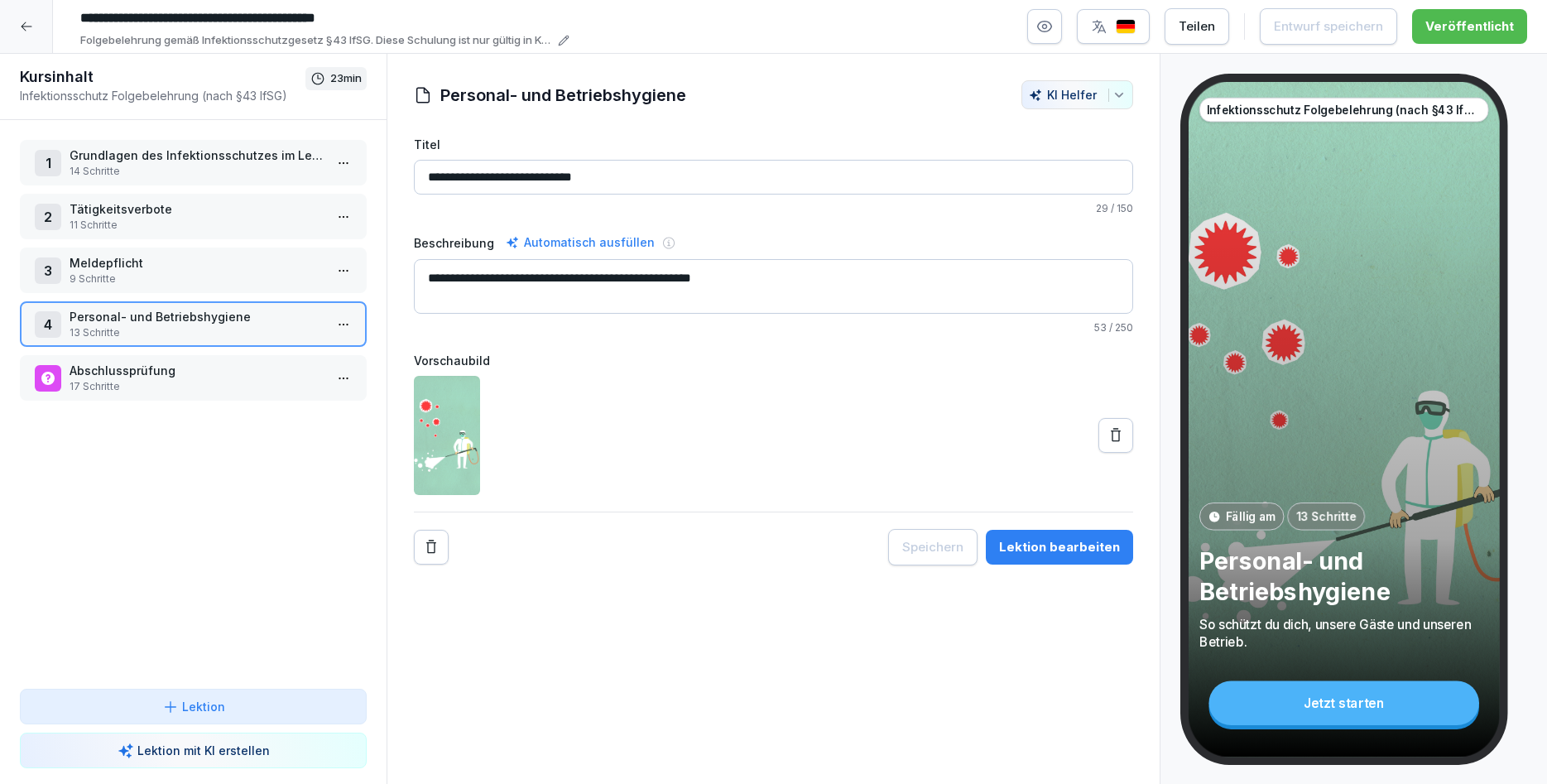
scroll to position [118, 0]
click at [114, 390] on p "17 Schritte" at bounding box center [197, 386] width 255 height 15
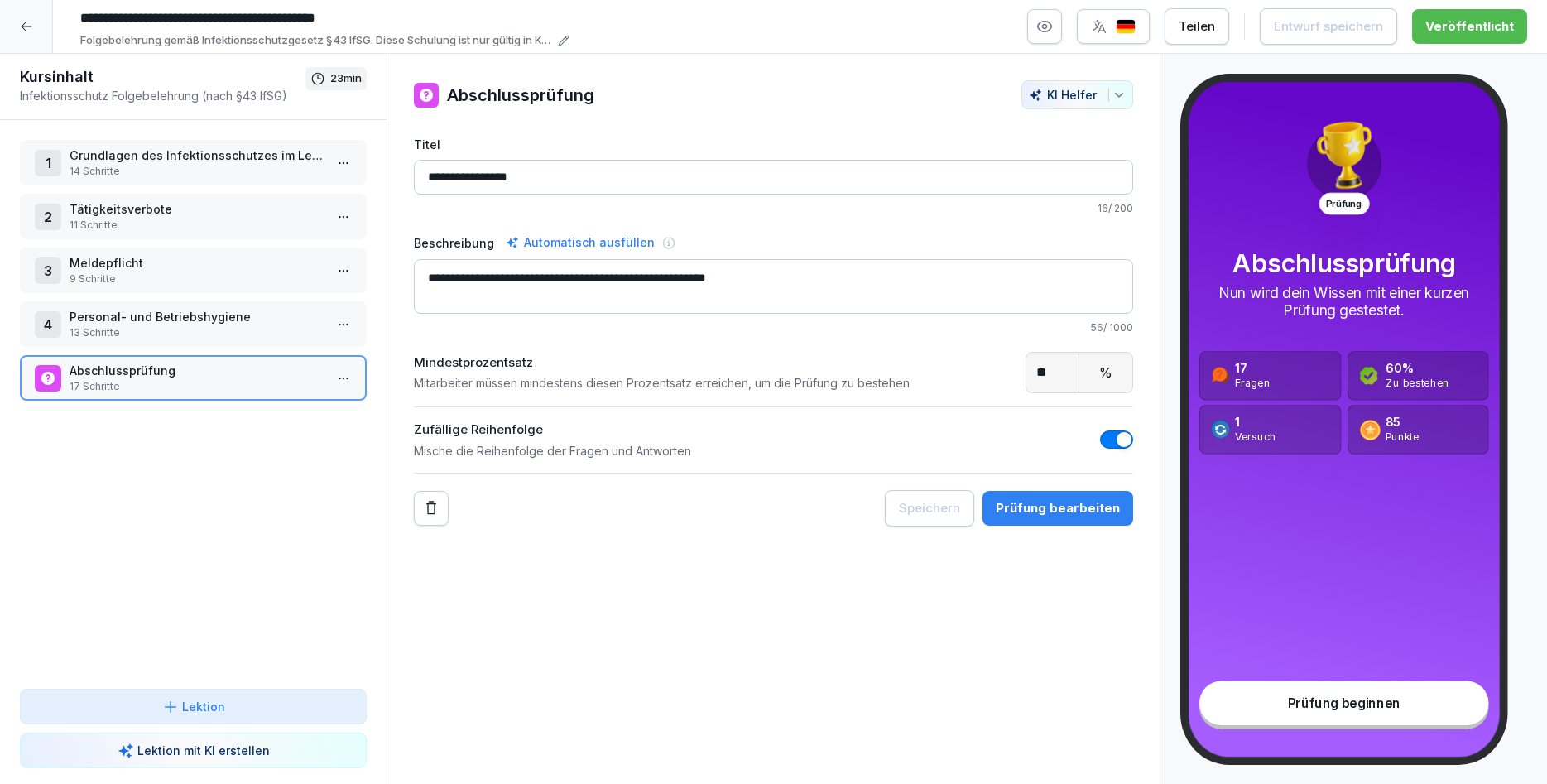
click at [1052, 516] on div "Prüfung bearbeiten" at bounding box center [1058, 508] width 124 height 18
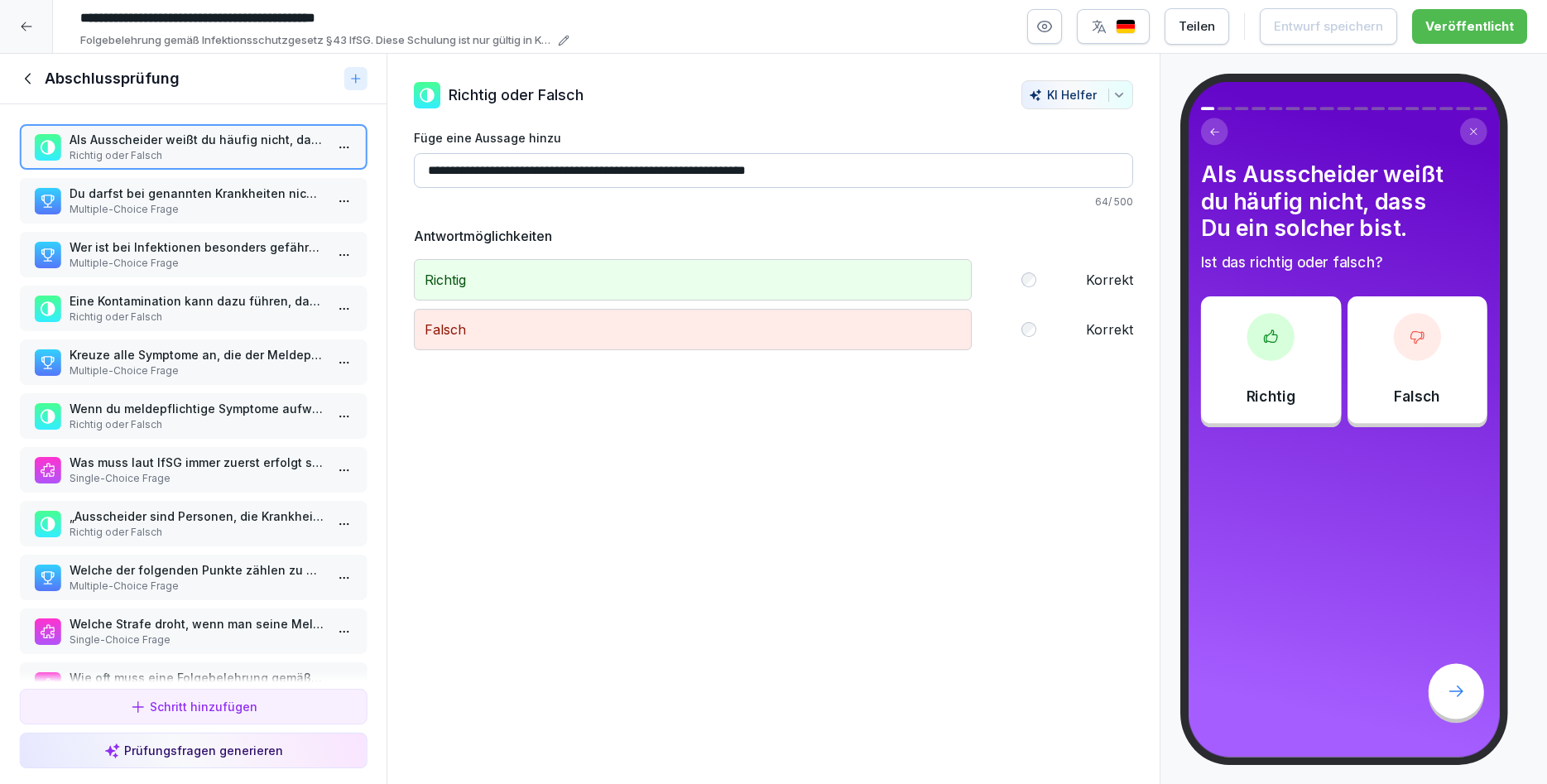
click at [208, 414] on p "Wenn du meldepflichtige Symptome aufweist, genügt es, deinem Arzt [PERSON_NAME]…" at bounding box center [197, 408] width 255 height 17
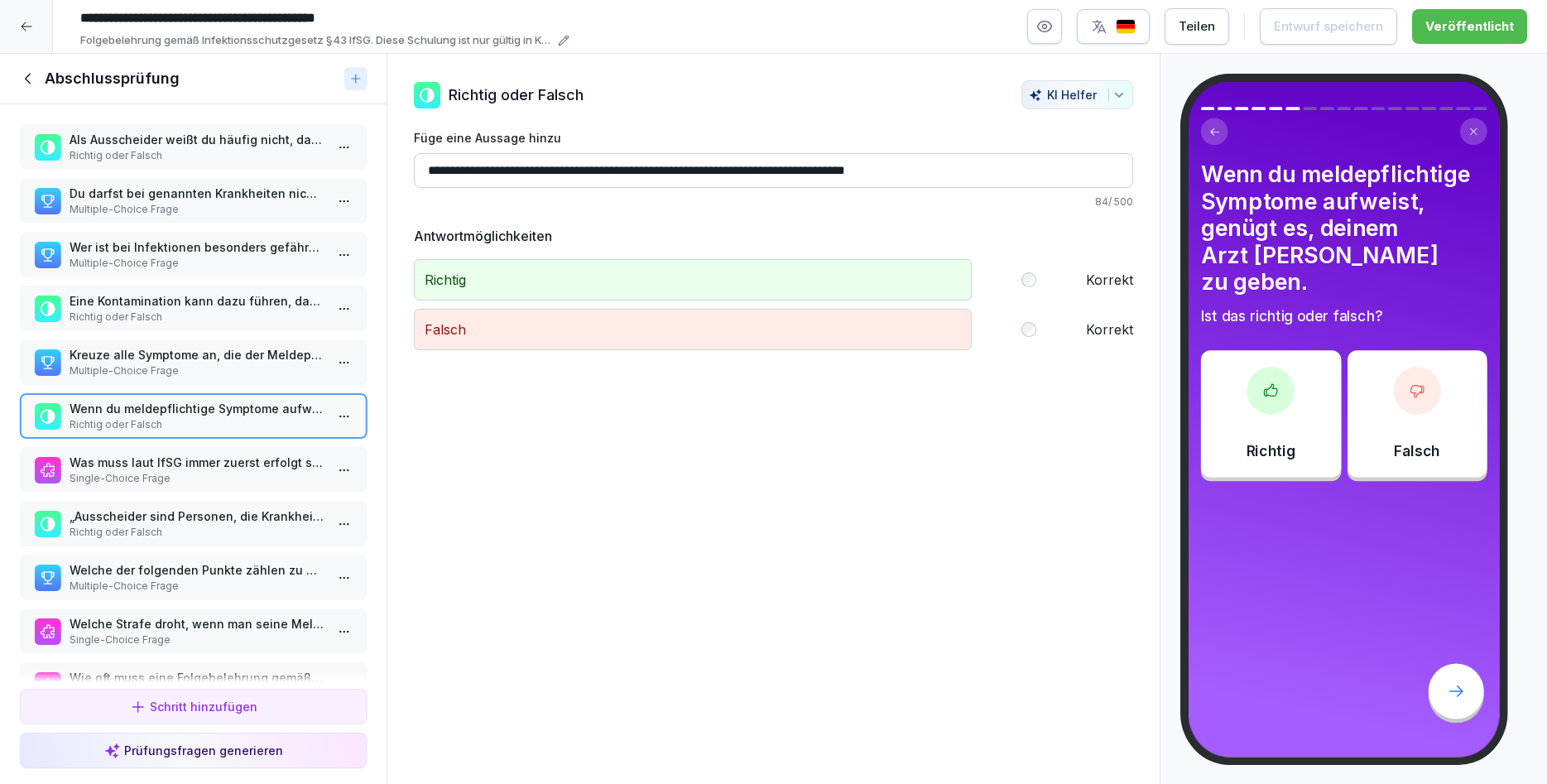
click at [176, 517] on p "„Ausscheider sind Personen, die Krankheitserreger über den Stuhl ausscheiden, o…" at bounding box center [197, 516] width 255 height 17
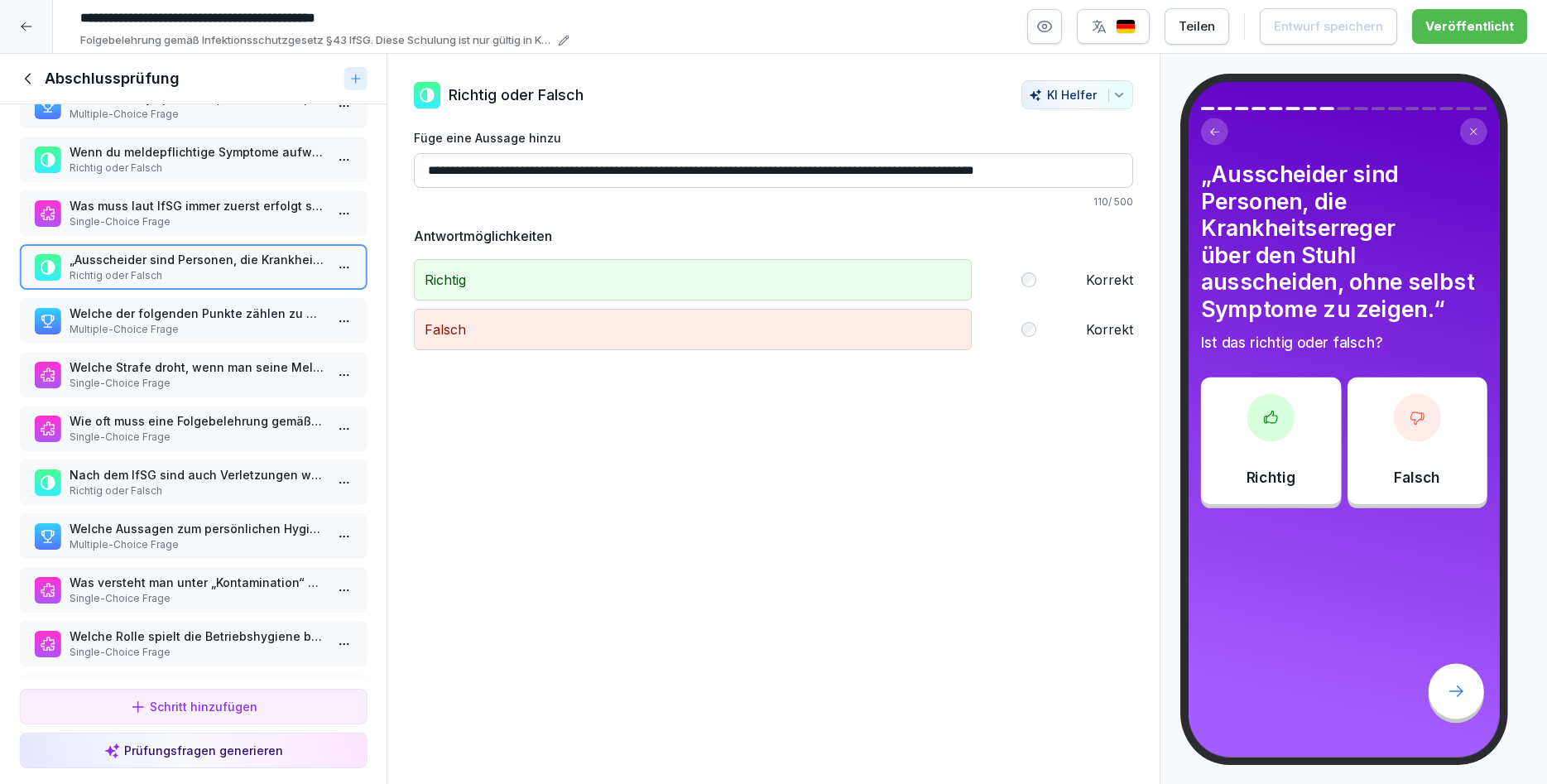
scroll to position [298, 0]
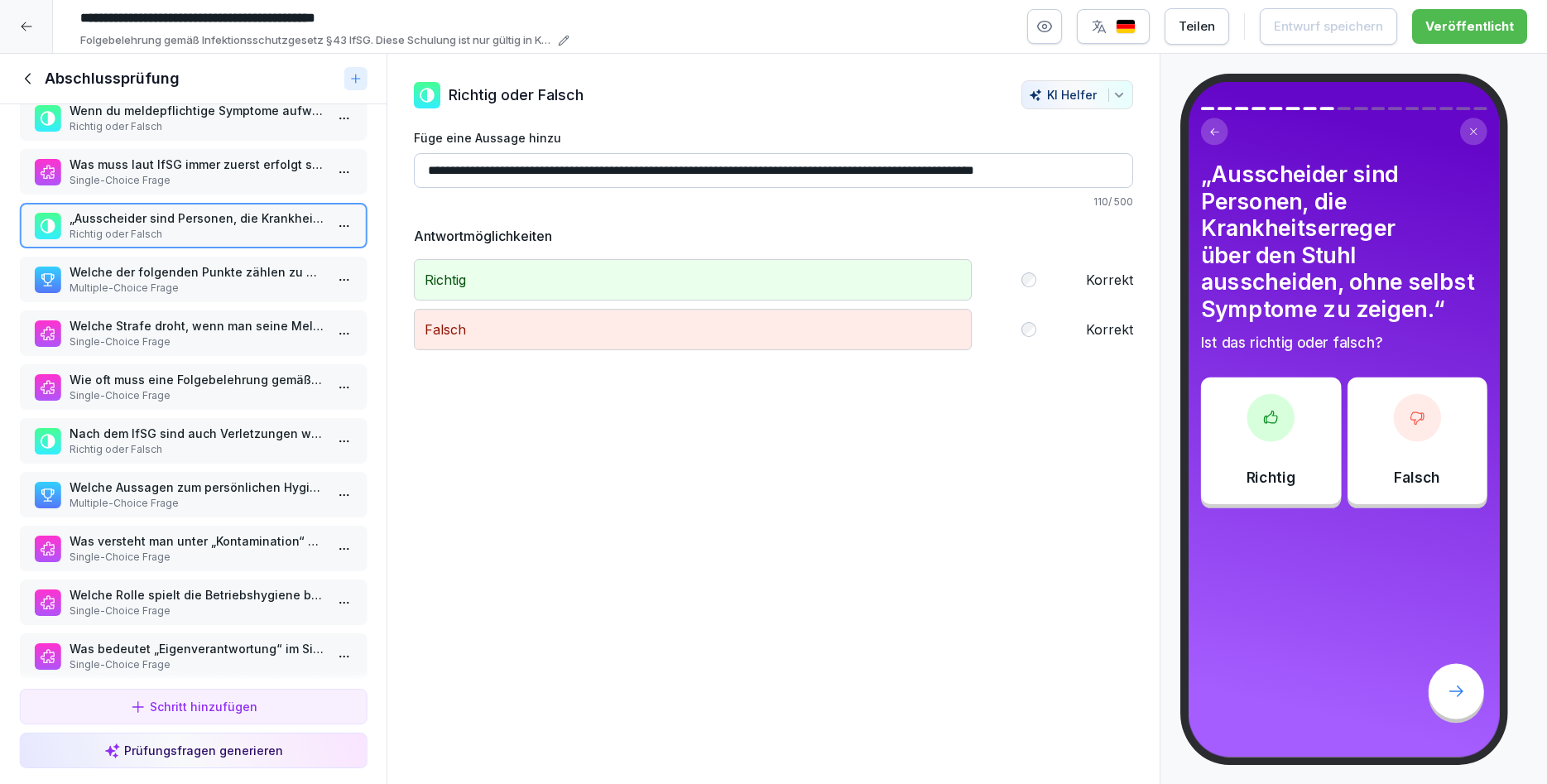
click at [193, 446] on p "Richtig oder Falsch" at bounding box center [197, 448] width 255 height 15
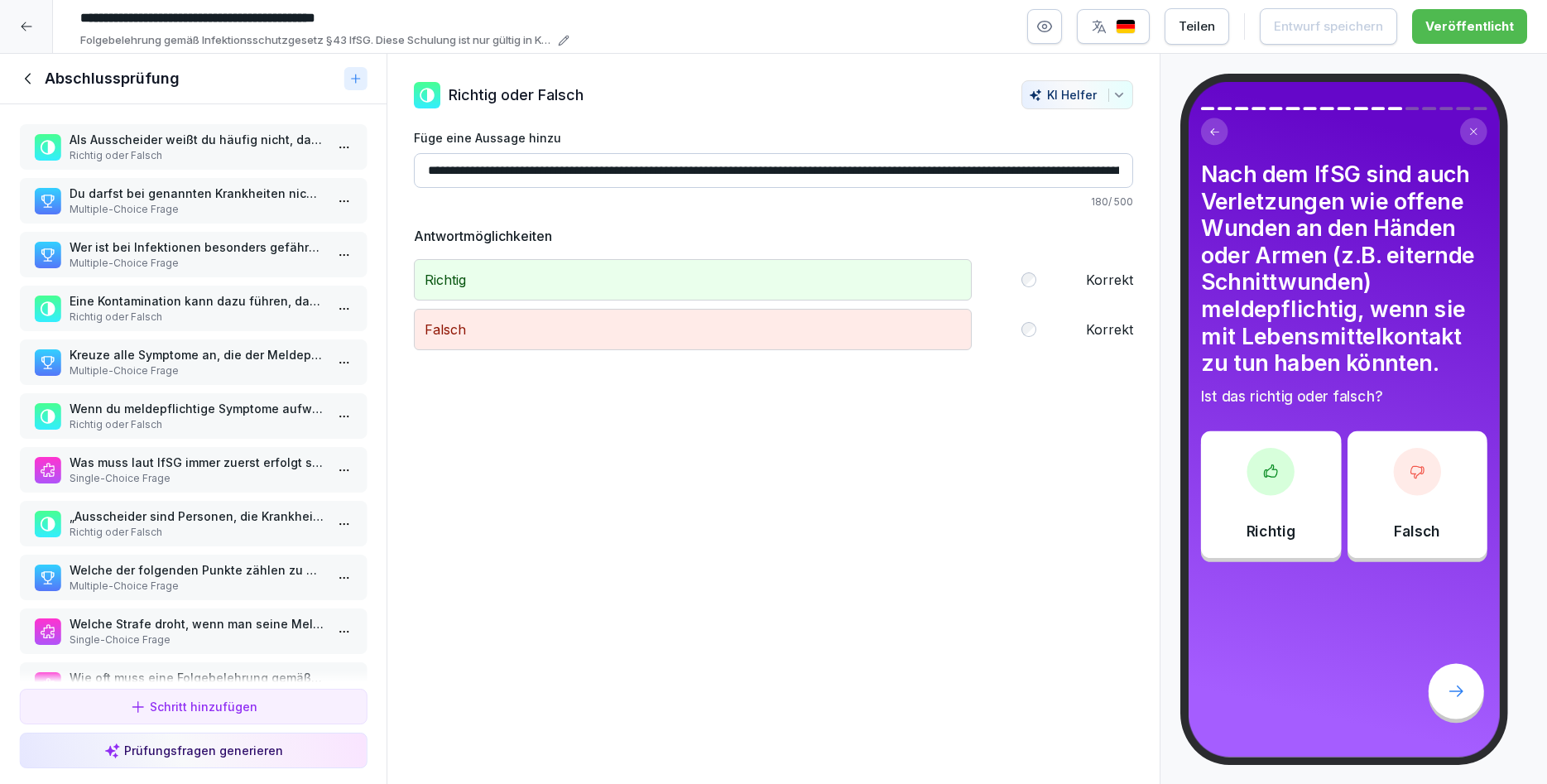
click at [210, 570] on p "Welche der folgenden Punkte zählen zu den wichtigsten Maßnahmen, um Lebensmitte…" at bounding box center [197, 570] width 255 height 17
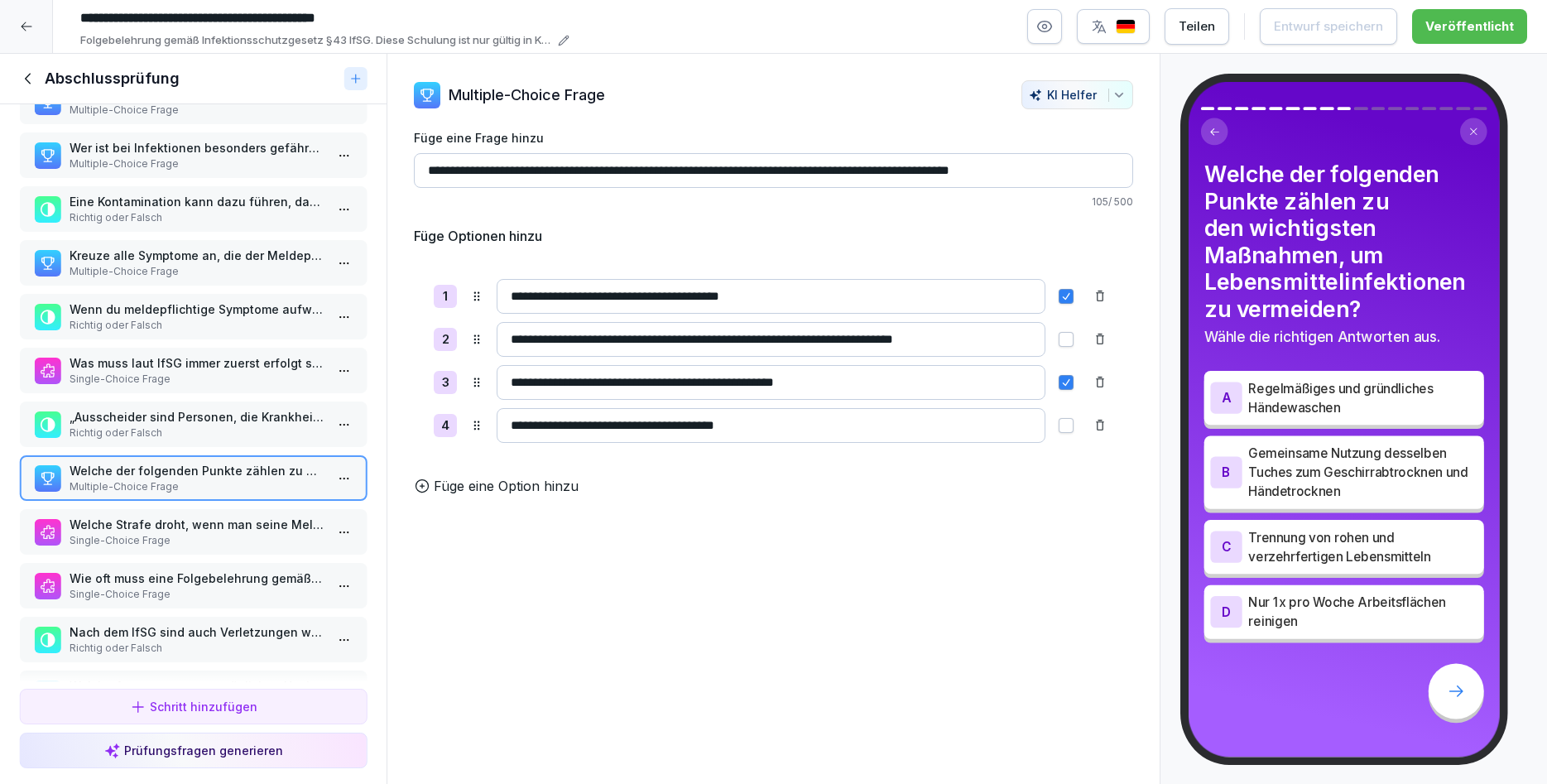
scroll to position [198, 0]
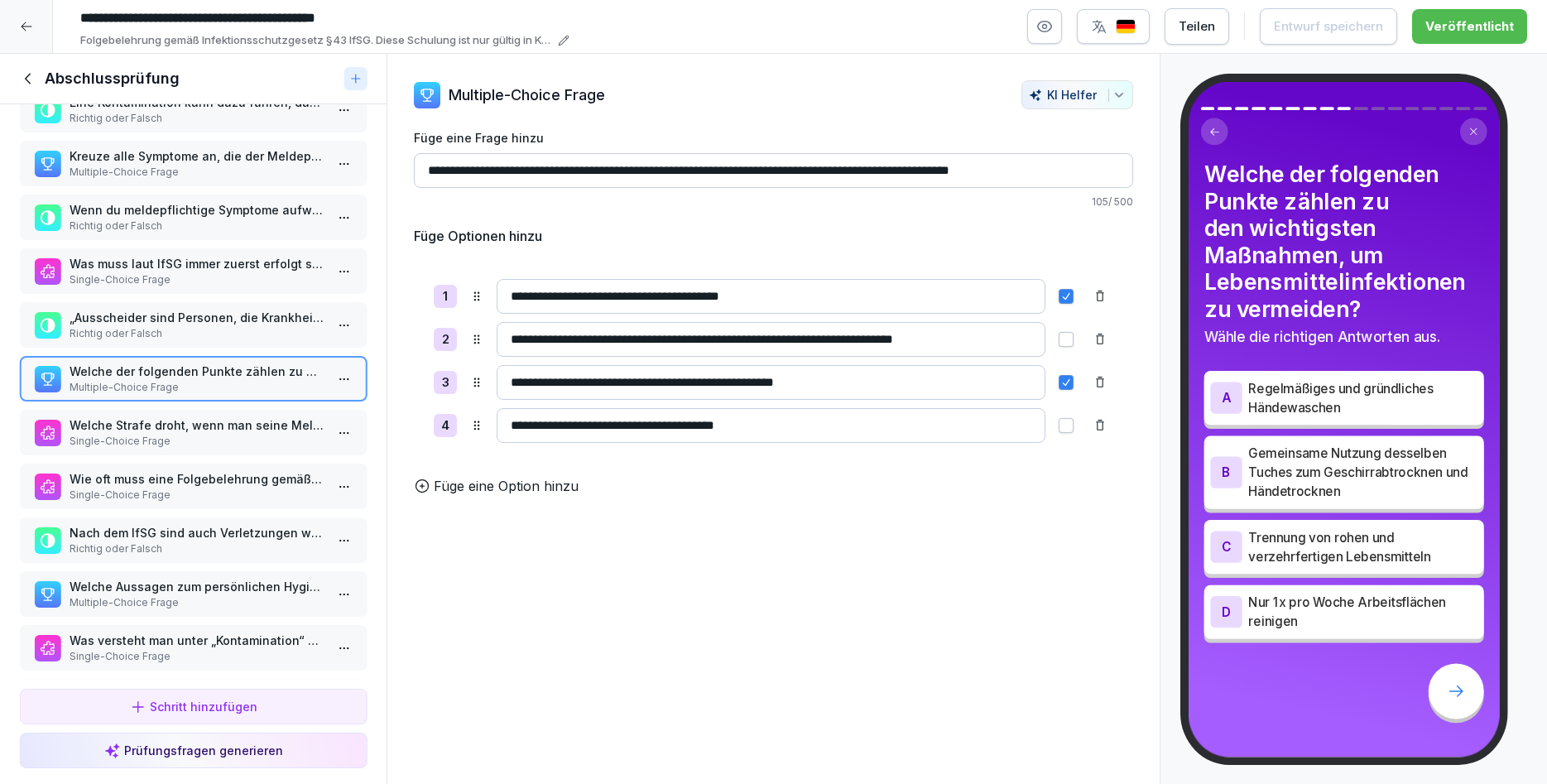
click at [208, 651] on p "Single-Choice Frage" at bounding box center [197, 655] width 255 height 15
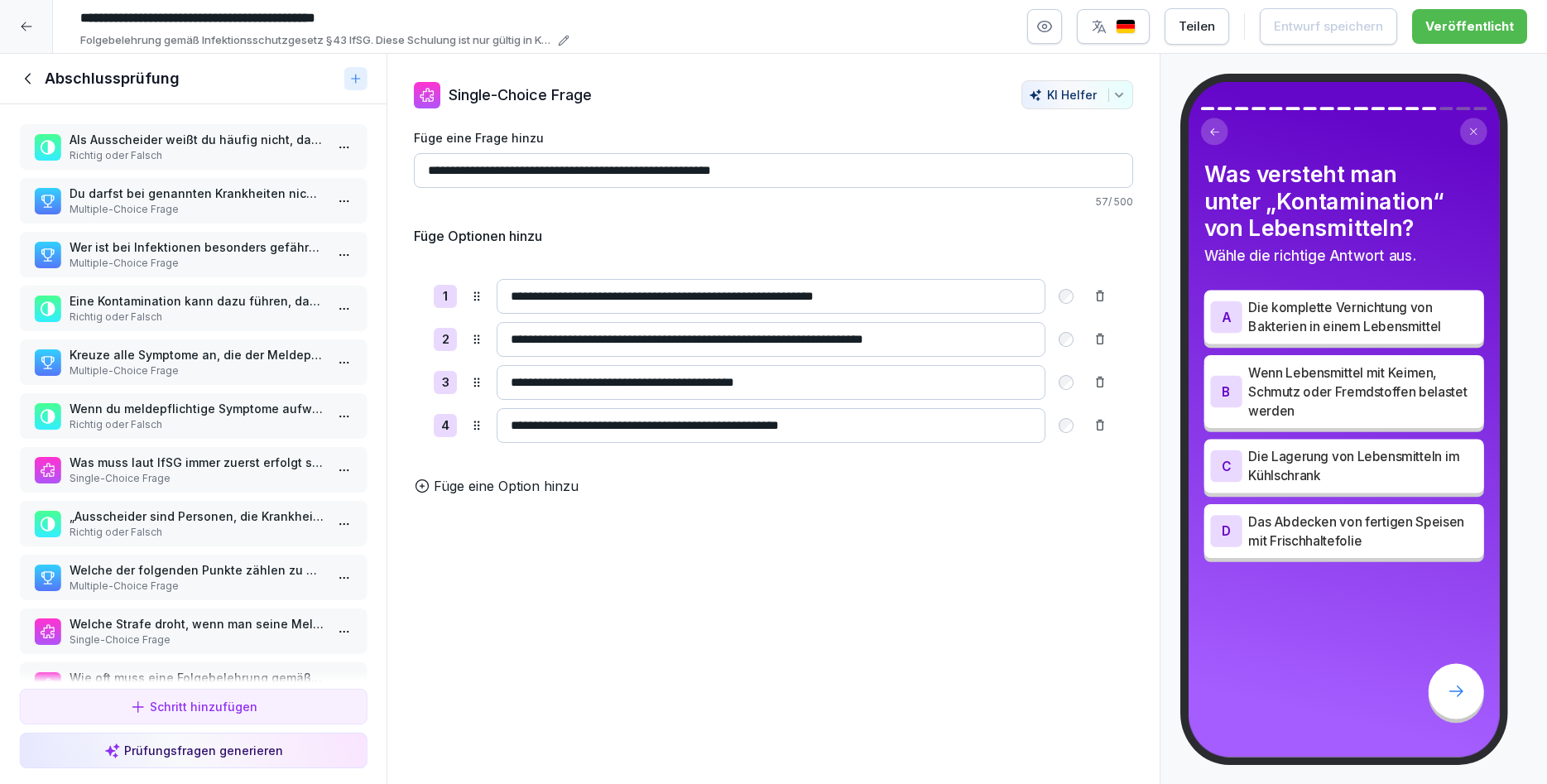
click at [239, 246] on p "Wer ist bei Infektionen besonders gefährdet?" at bounding box center [197, 247] width 255 height 17
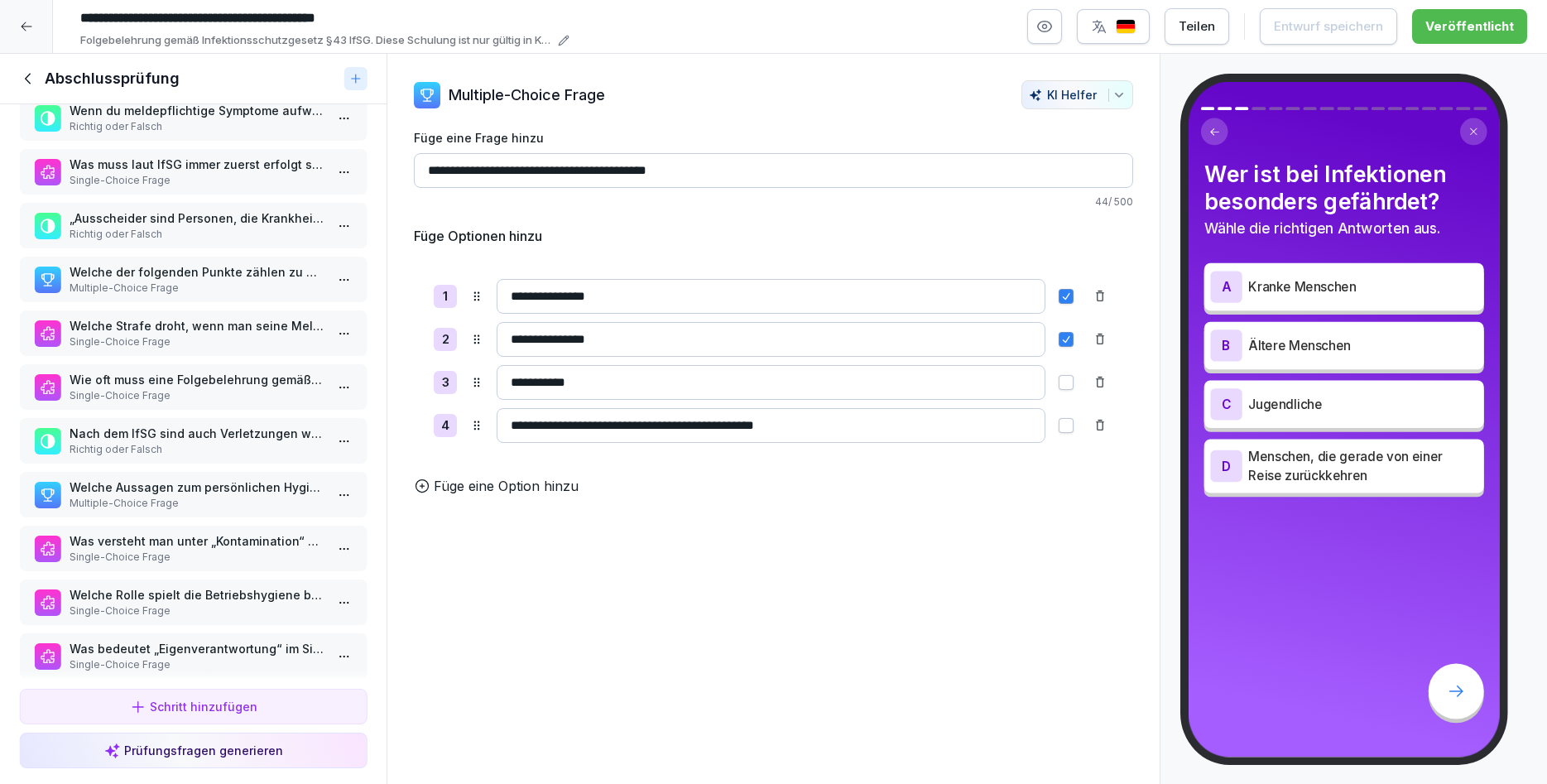
scroll to position [368, 0]
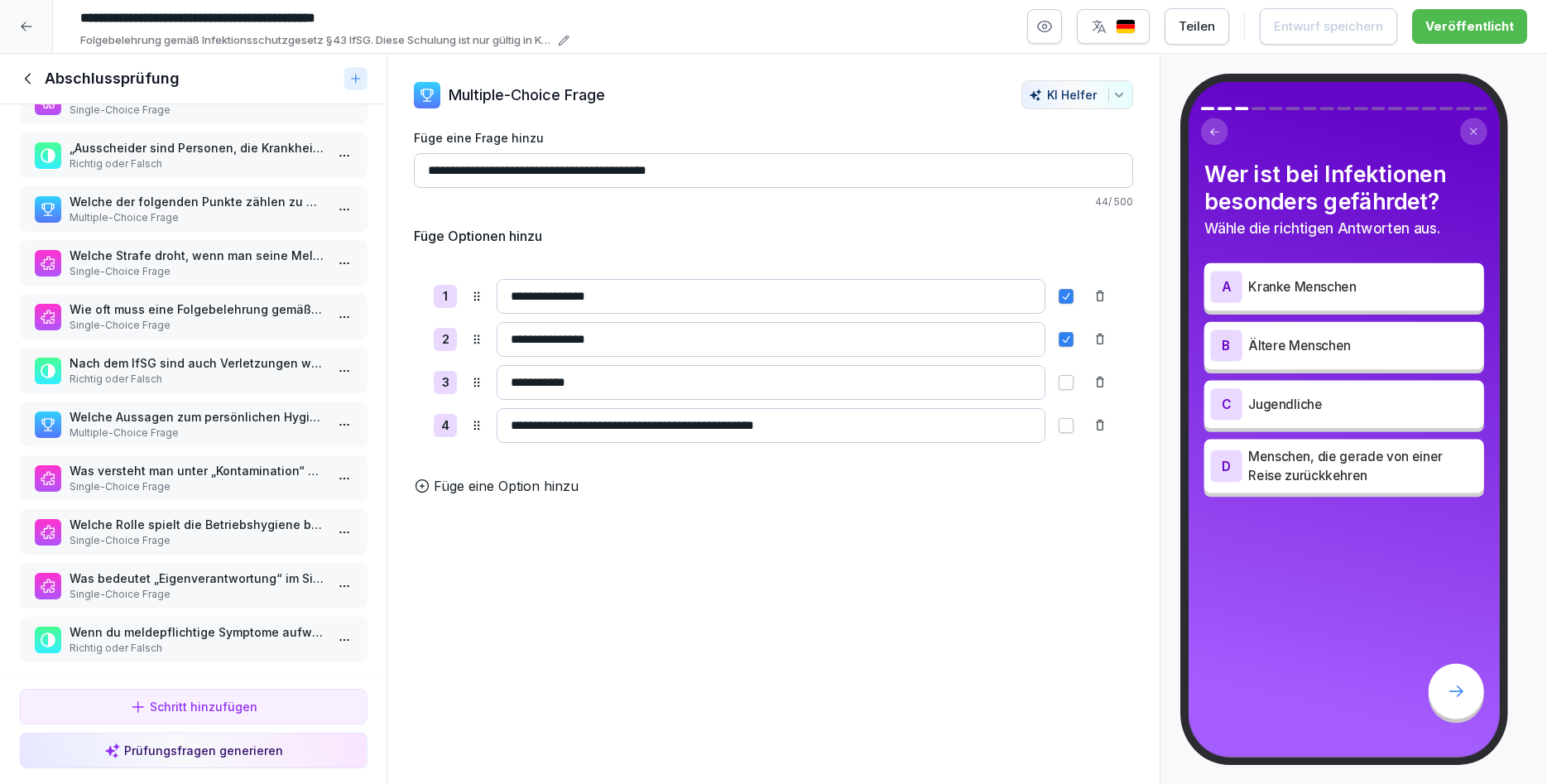
click at [206, 543] on p "Single-Choice Frage" at bounding box center [197, 540] width 255 height 15
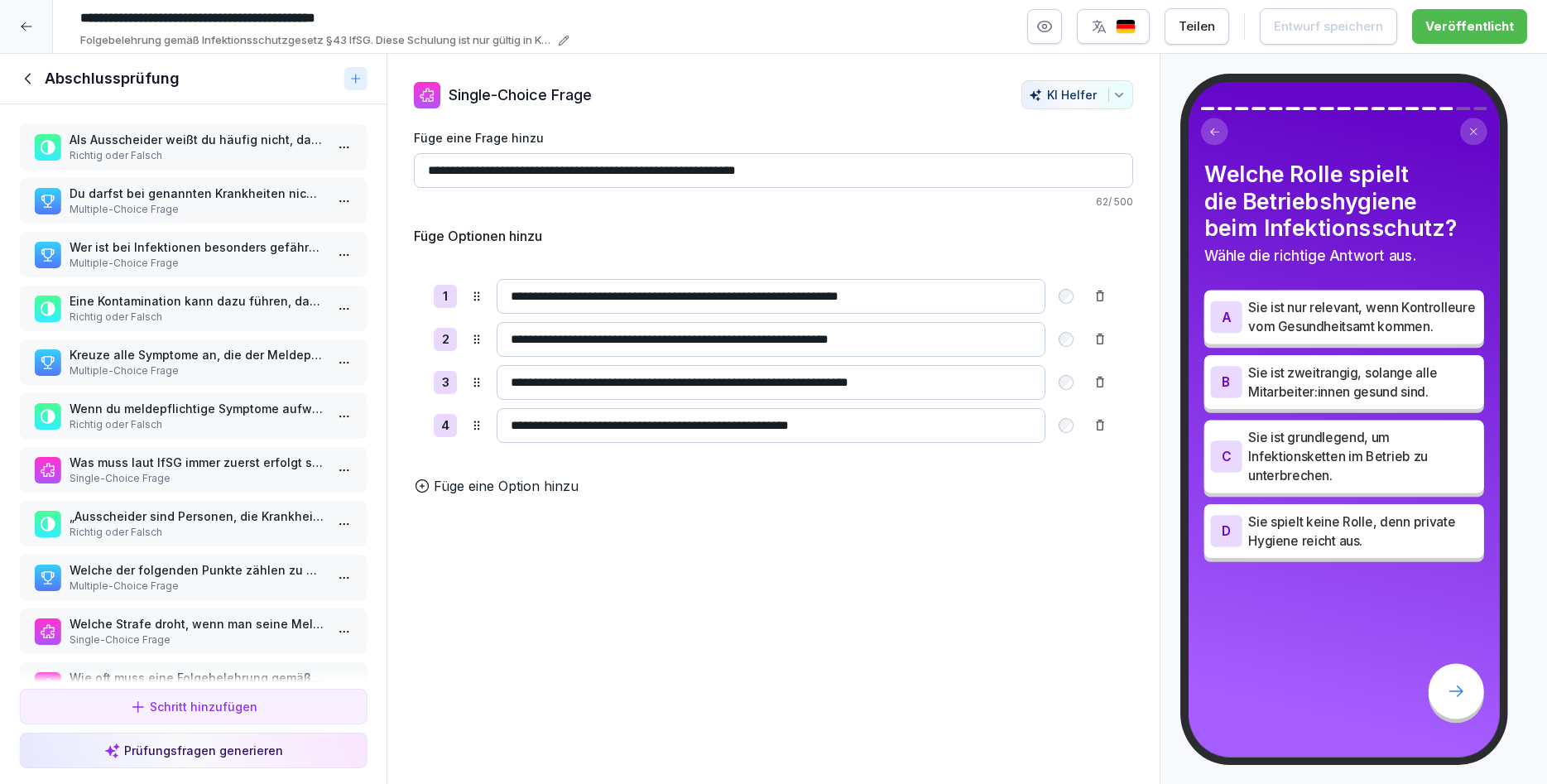
click at [230, 200] on p "Du darfst bei genannten Krankheiten nicht zur Arbeit gehen, wenn du..." at bounding box center [197, 193] width 255 height 17
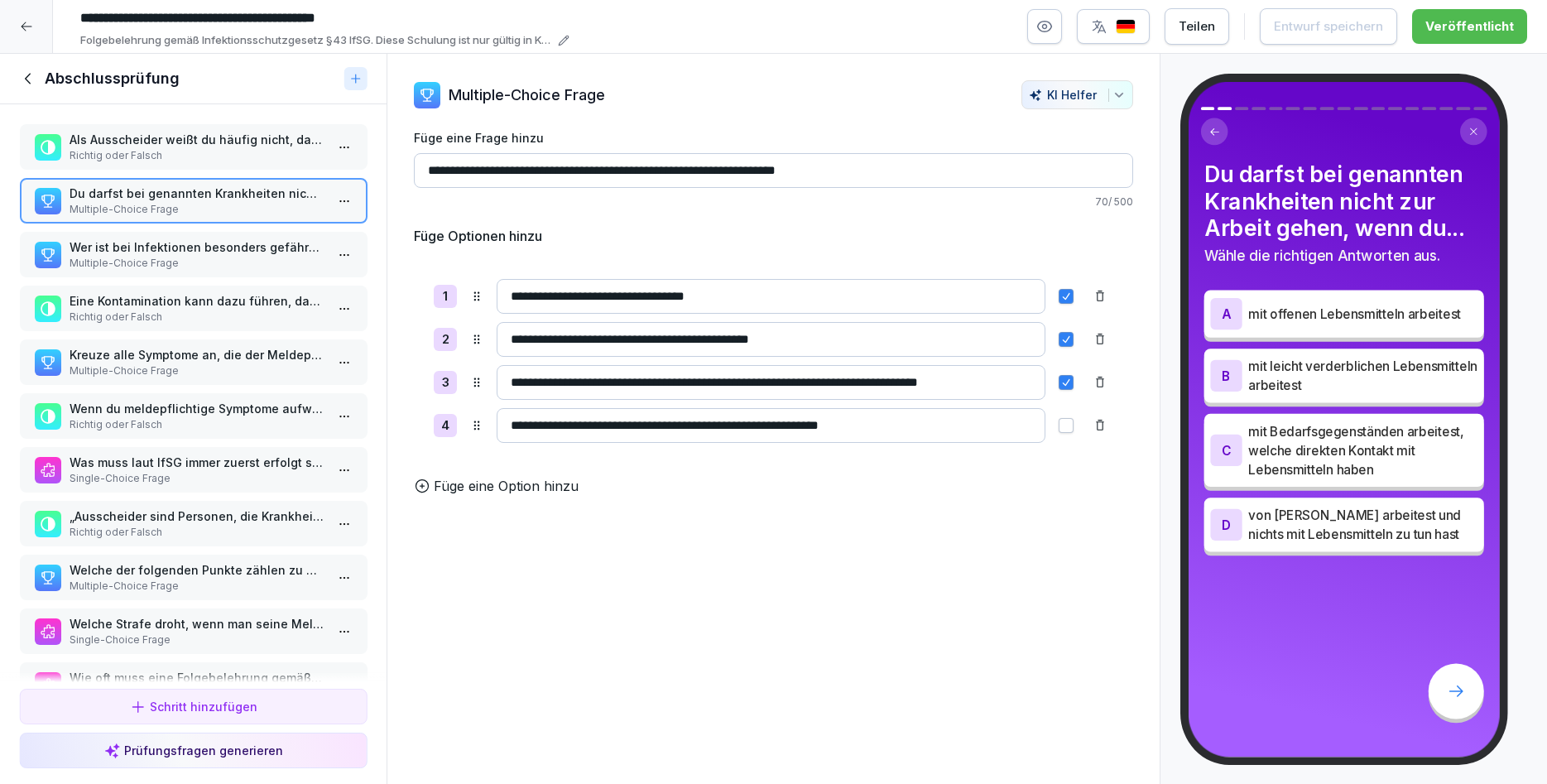
click at [222, 361] on p "Kreuze alle Symptome an, die der Meldepflicht unterliegen." at bounding box center [197, 354] width 255 height 17
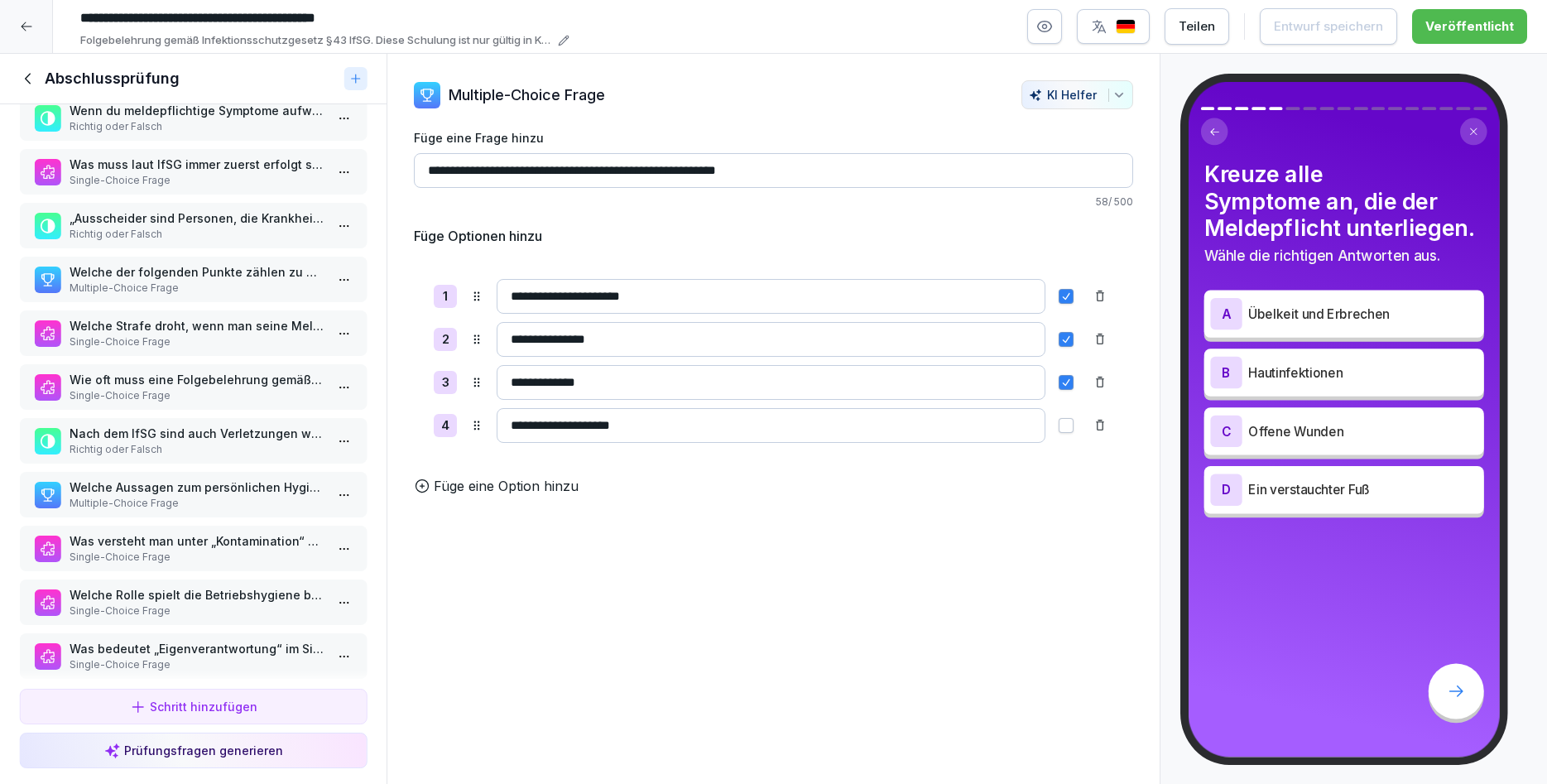
scroll to position [368, 0]
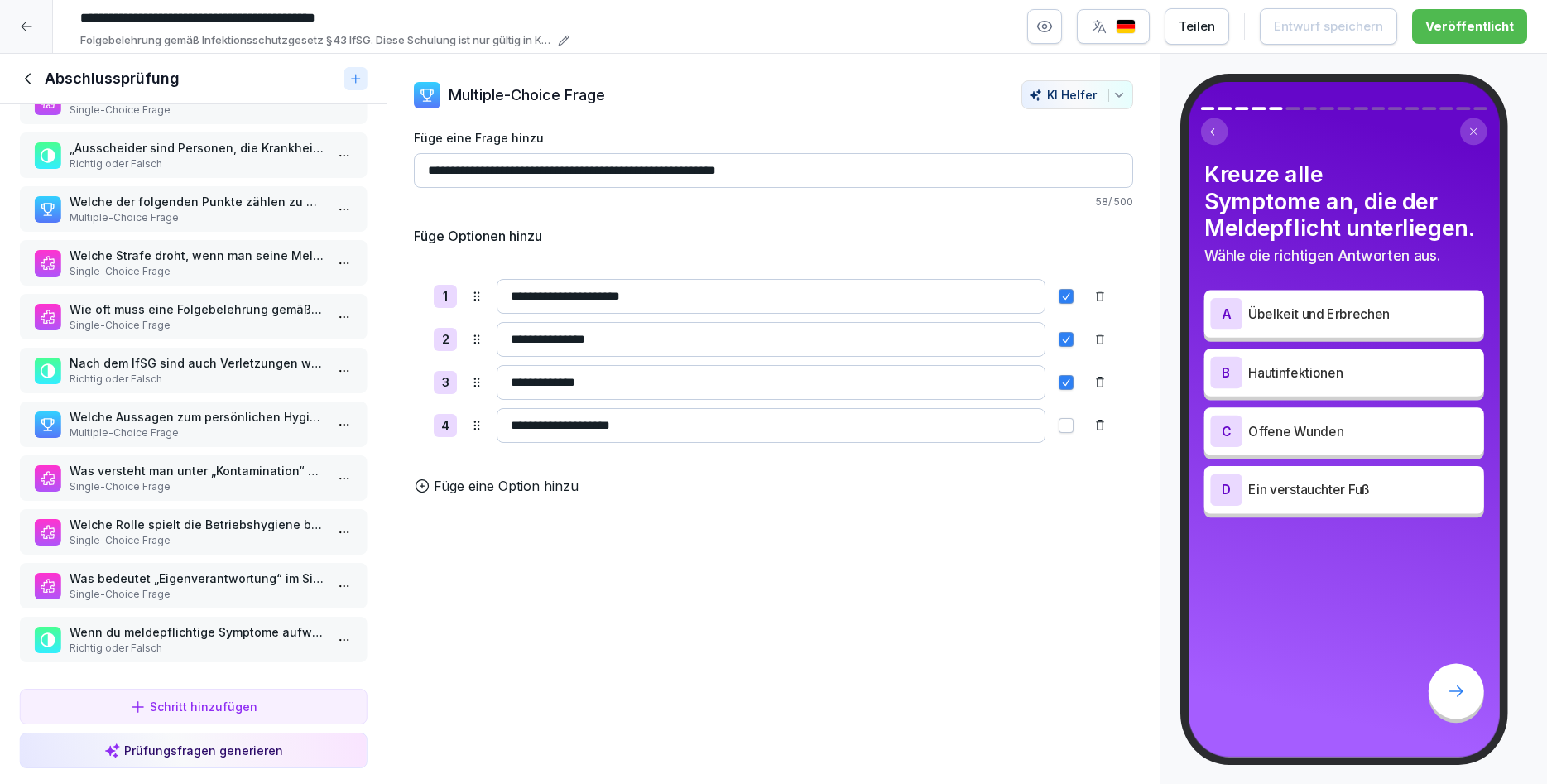
click at [233, 575] on p "Was bedeutet „Eigenverantwortung“ im Sinne des Infektionsschutzgesetzes?" at bounding box center [197, 578] width 255 height 17
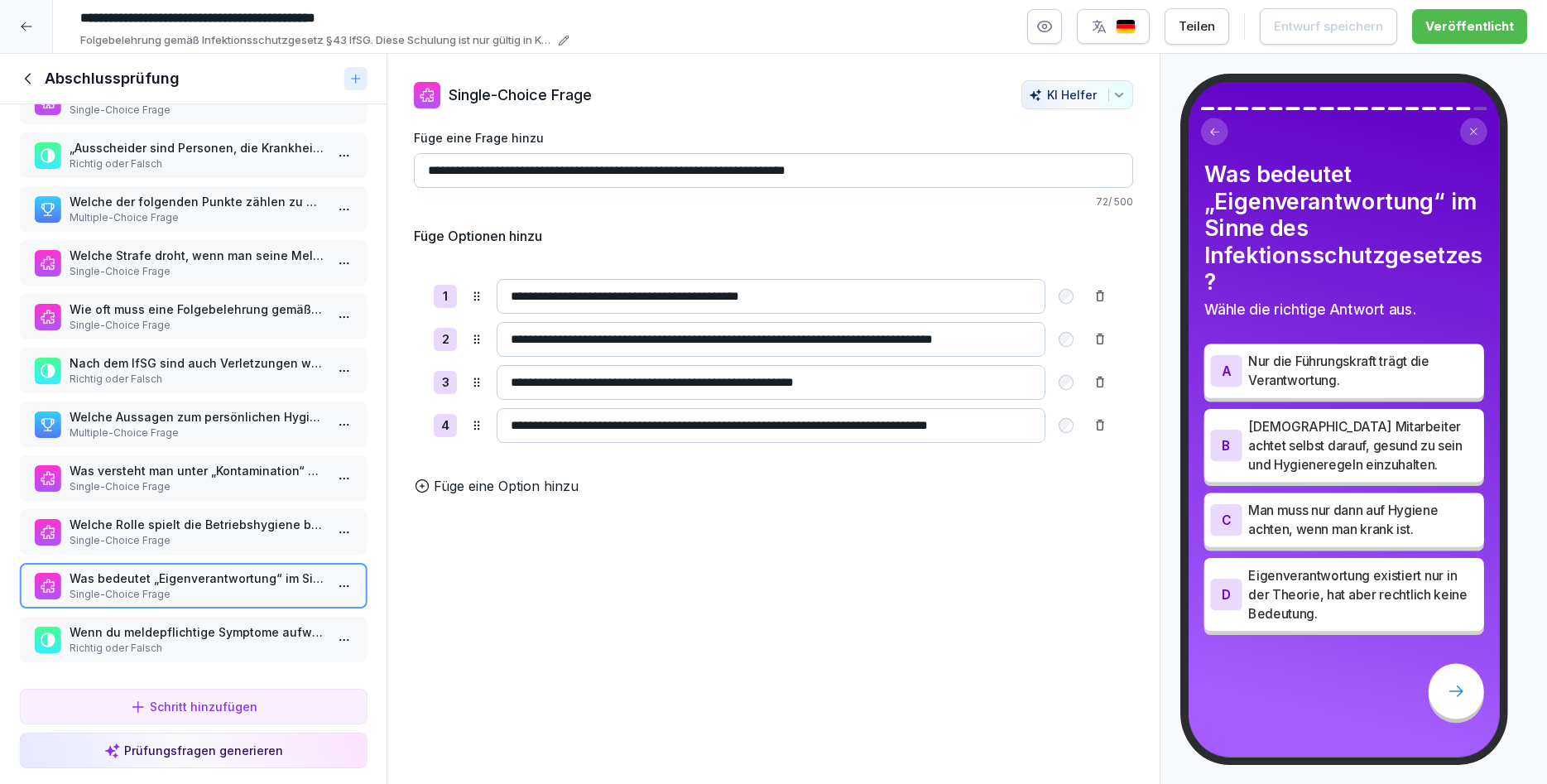
click at [247, 636] on p "Wenn du meldepflichtige Symptome aufweist, genügt es, deinem Arzt [PERSON_NAME]…" at bounding box center [197, 632] width 255 height 17
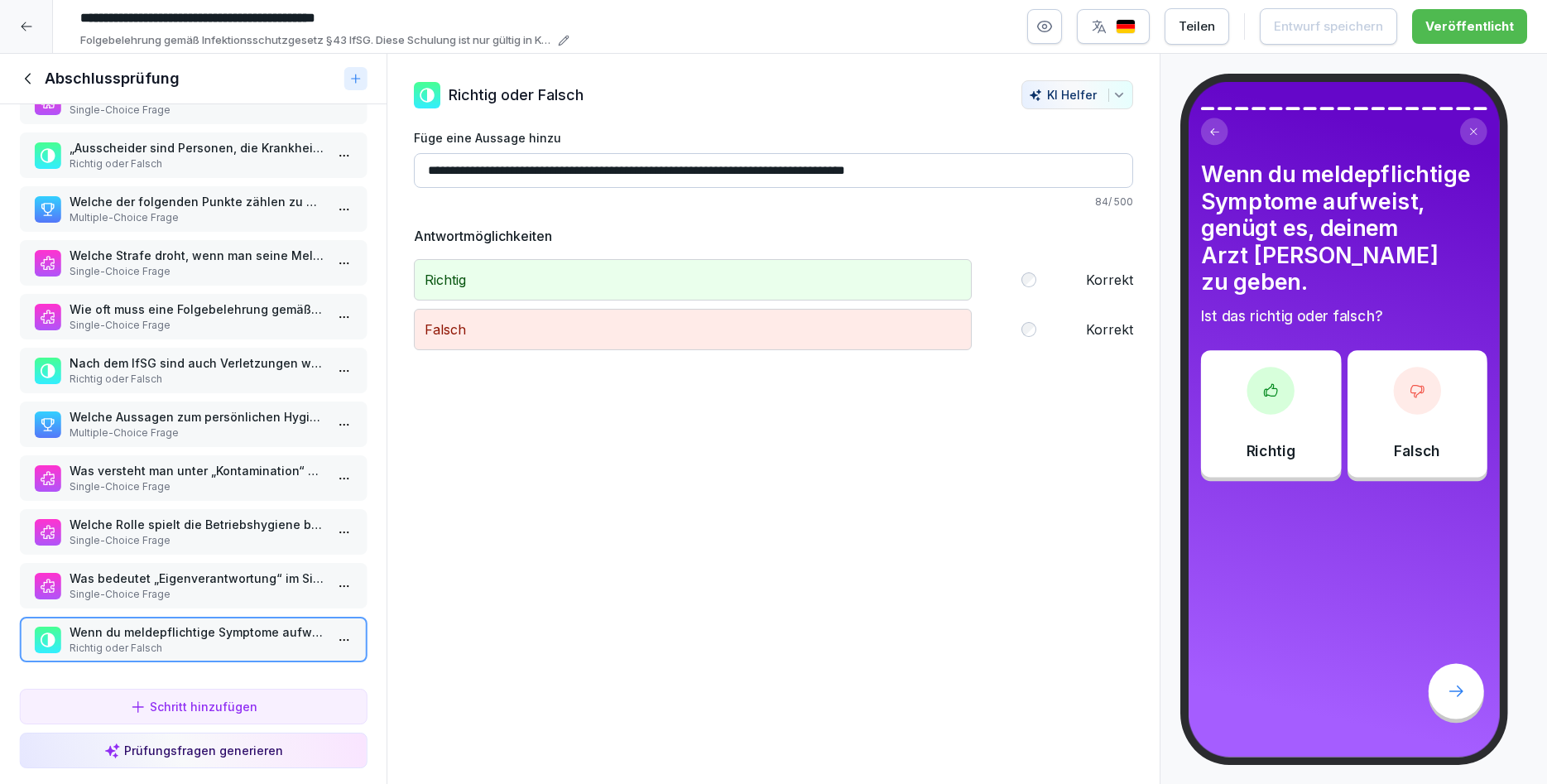
click at [32, 27] on icon at bounding box center [26, 26] width 13 height 13
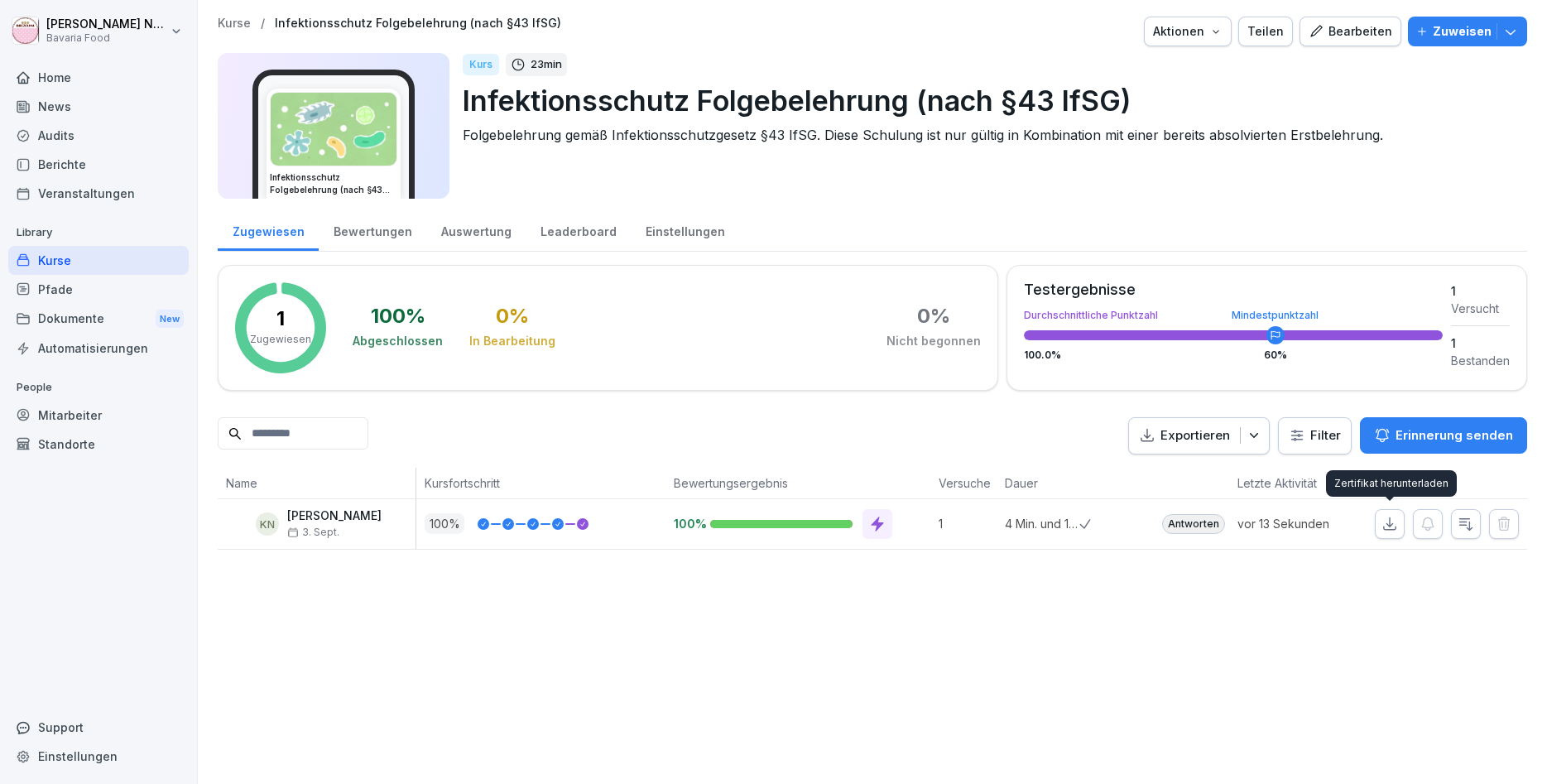
click at [1393, 525] on icon "button" at bounding box center [1390, 524] width 16 height 16
